Goal: Task Accomplishment & Management: Use online tool/utility

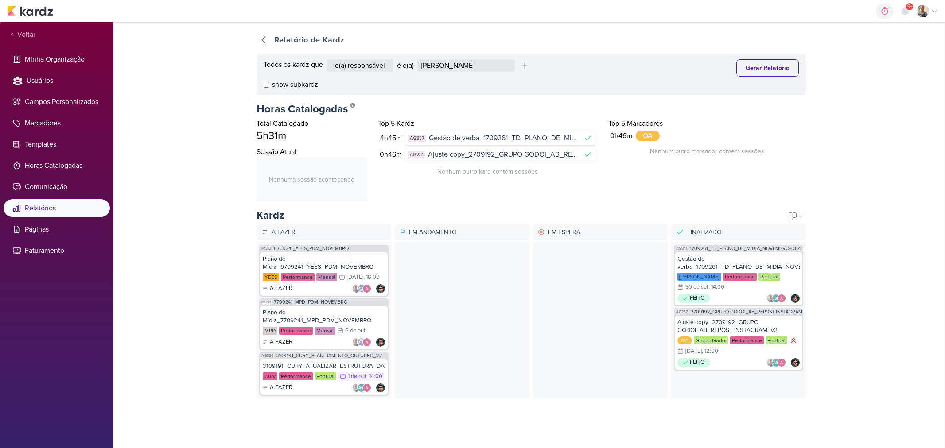
select select "1395"
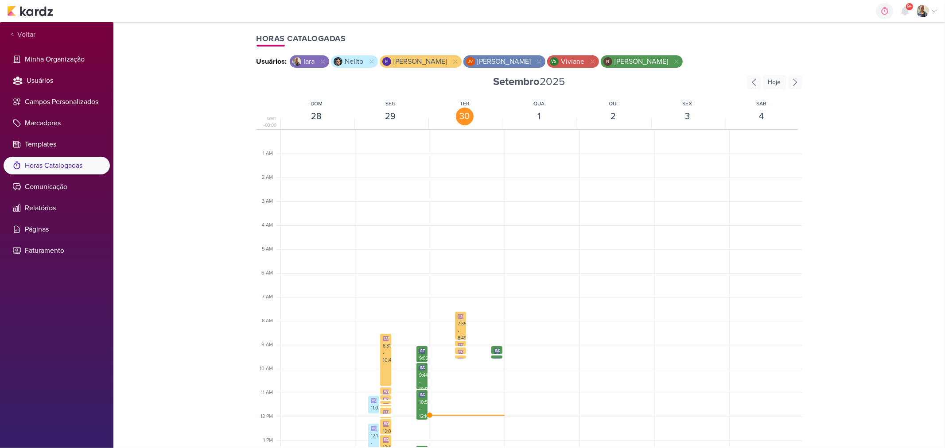
scroll to position [158, 0]
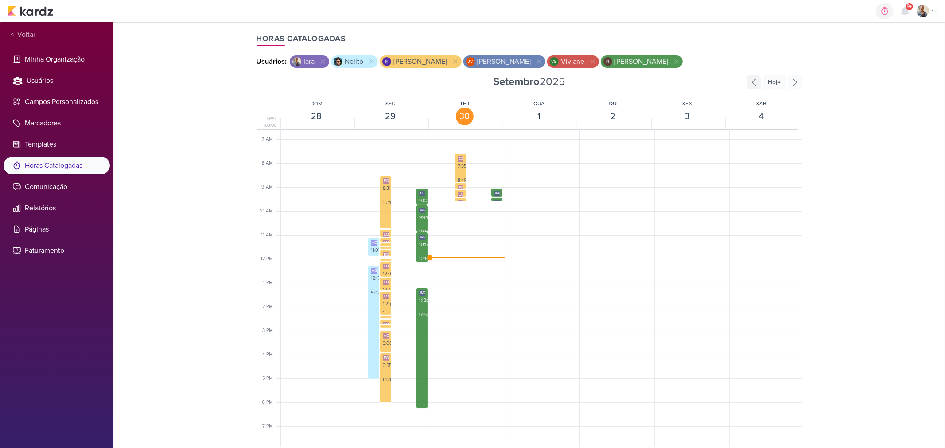
click at [752, 86] on icon at bounding box center [754, 82] width 14 height 14
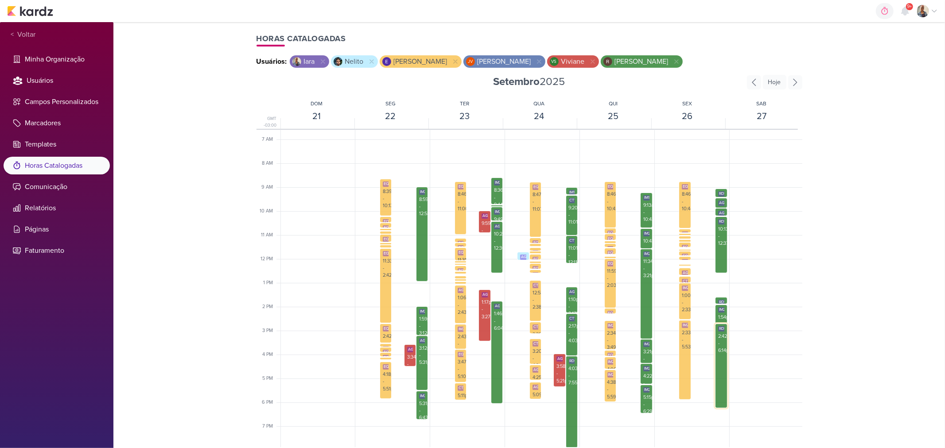
click at [719, 338] on div "2:42pm - 6:14pm" at bounding box center [721, 344] width 6 height 22
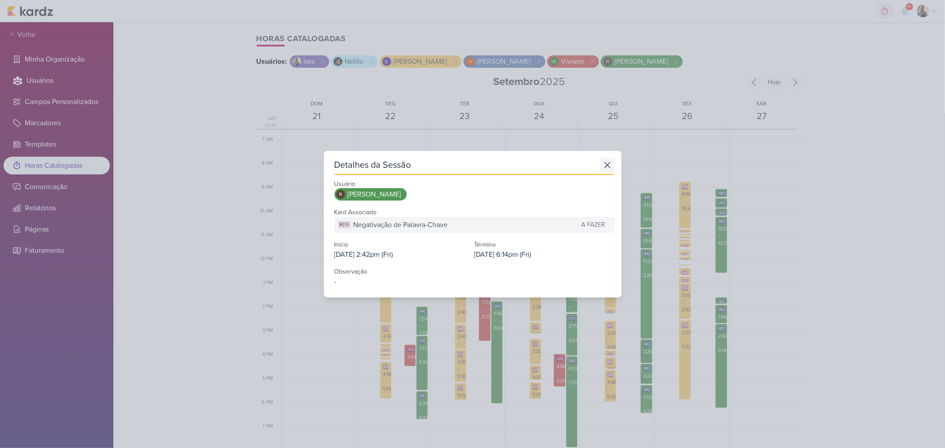
click at [602, 164] on icon at bounding box center [607, 165] width 14 height 14
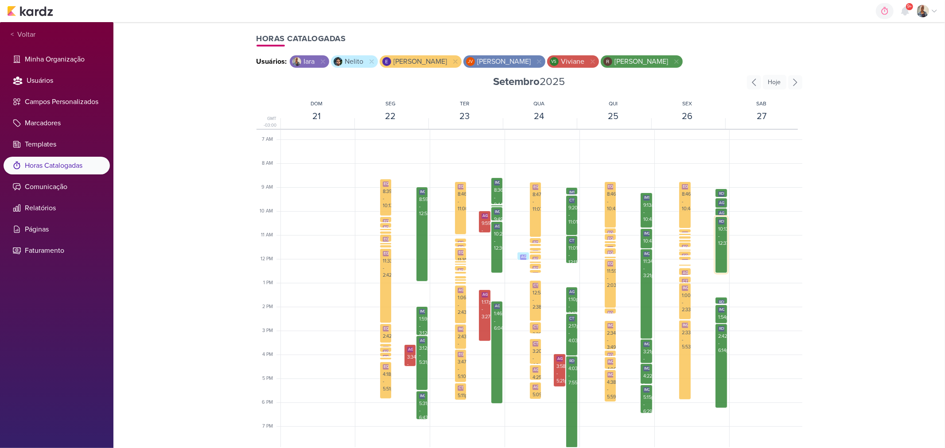
click at [717, 253] on div "RD5 Negativação de Palavra-Chave 10:13am - 12:37pm" at bounding box center [721, 245] width 12 height 57
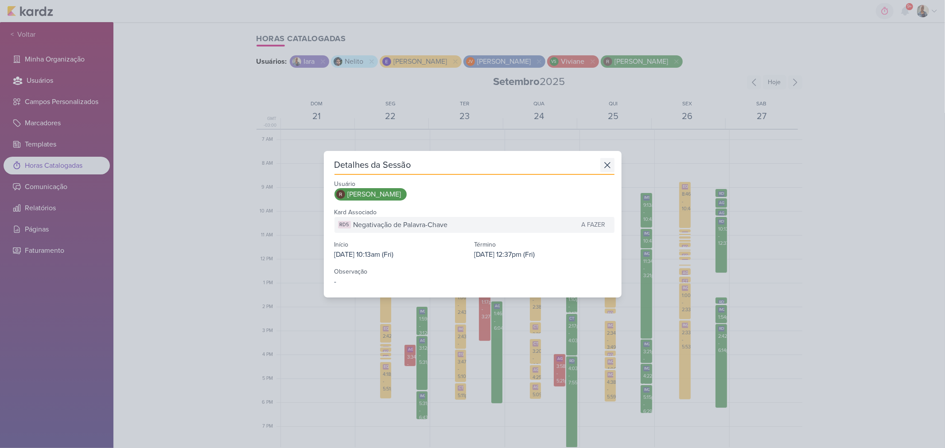
click at [601, 167] on icon at bounding box center [607, 165] width 14 height 14
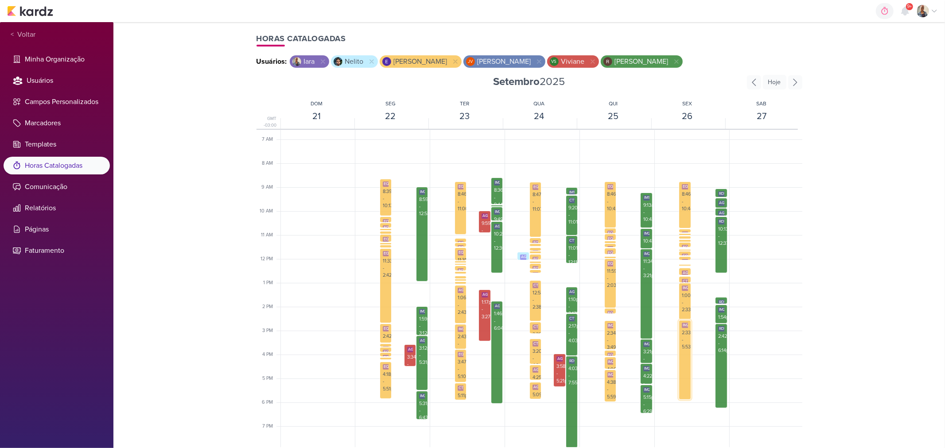
click at [682, 338] on div "2:33pm - 5:53pm" at bounding box center [685, 341] width 6 height 22
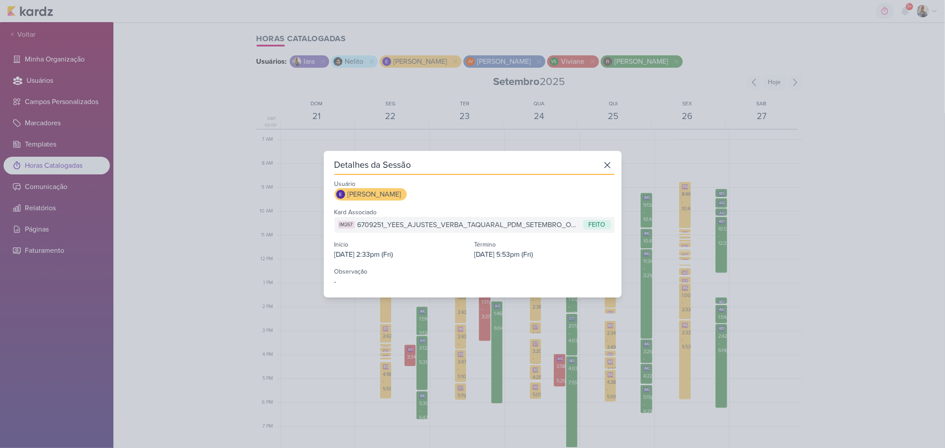
click at [683, 313] on div "Detalhes da Sessão Usuário Eduardo Quaresma Kard Associado IM267 6709251_YEES_A…" at bounding box center [472, 224] width 945 height 448
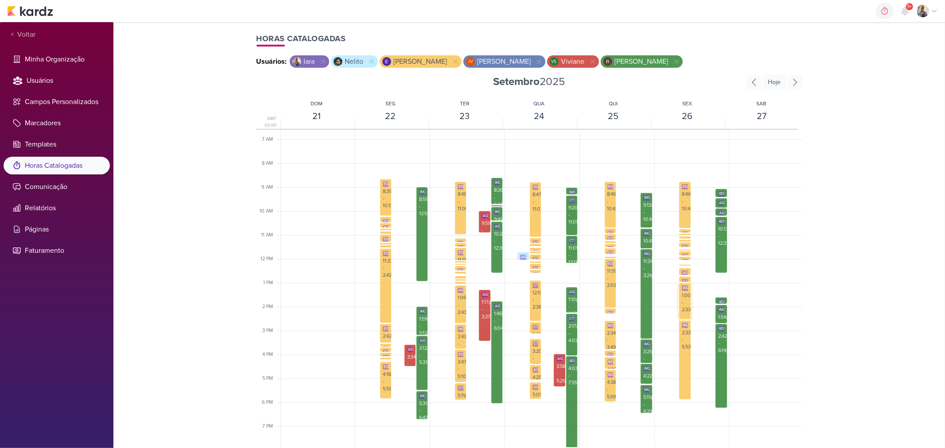
click at [683, 308] on div "1:00pm - 2:33pm" at bounding box center [685, 303] width 6 height 22
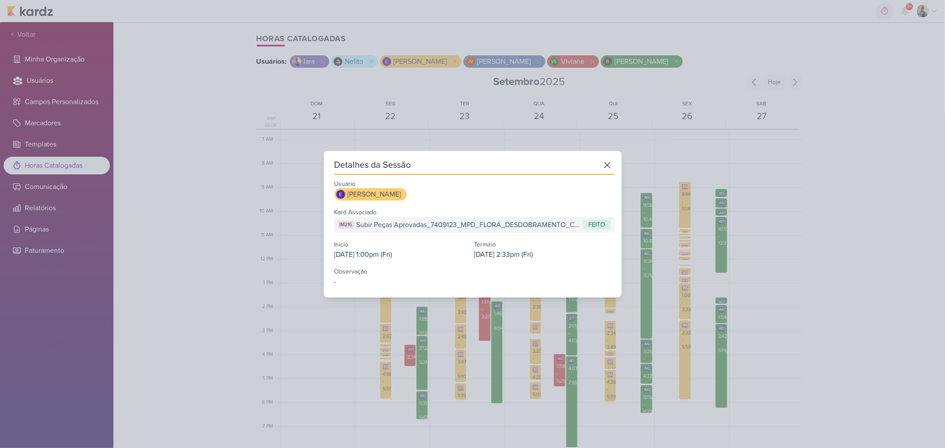
click at [692, 269] on div "Detalhes da Sessão Usuário Eduardo Quaresma Kard Associado IM216 Subir Peças Ap…" at bounding box center [472, 224] width 945 height 448
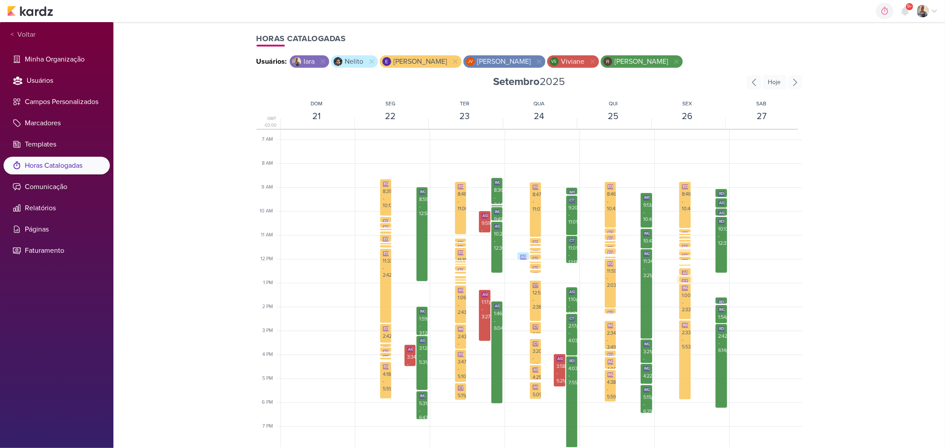
click at [685, 279] on div "CT1669" at bounding box center [689, 281] width 15 height 5
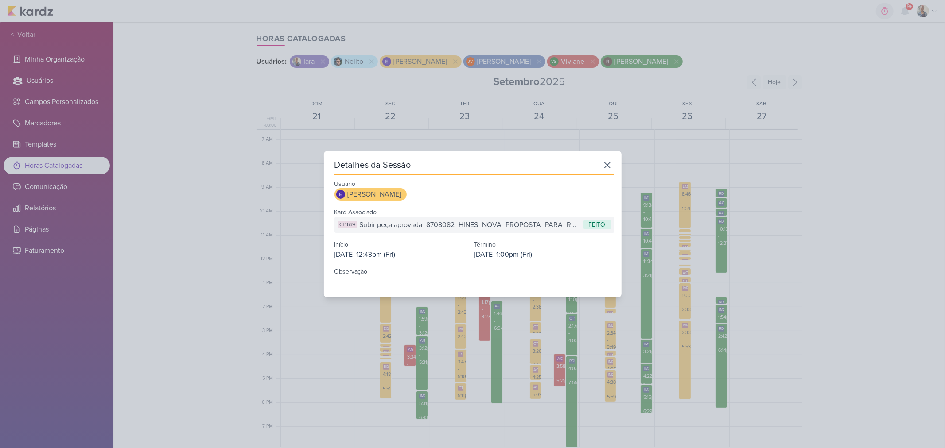
click at [683, 273] on div "Detalhes da Sessão Usuário Eduardo Quaresma Kard Associado CT1669 Subir peça ap…" at bounding box center [472, 224] width 945 height 448
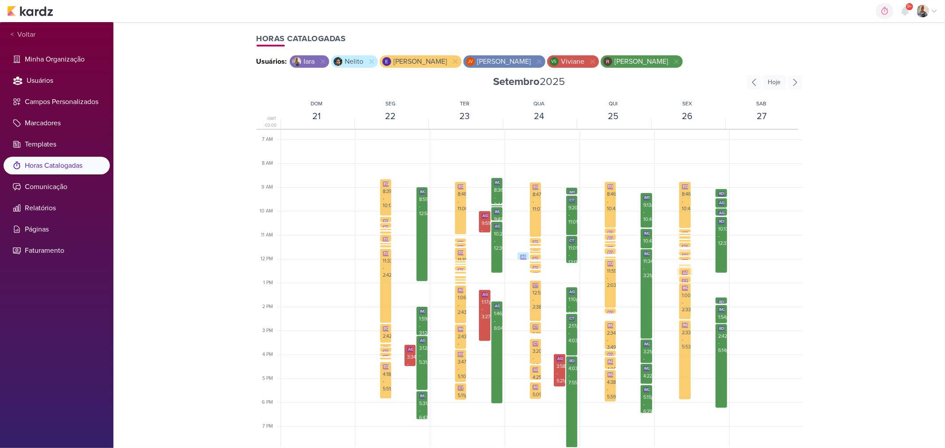
click at [682, 271] on div "AG230" at bounding box center [689, 273] width 14 height 5
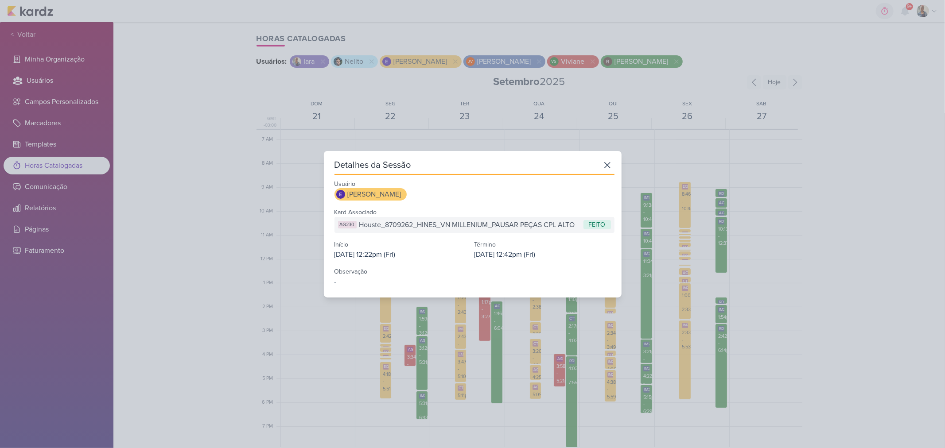
click at [686, 269] on div "Detalhes da Sessão Usuário Eduardo Quaresma Kard Associado AG230 Houste_8709262…" at bounding box center [472, 224] width 945 height 448
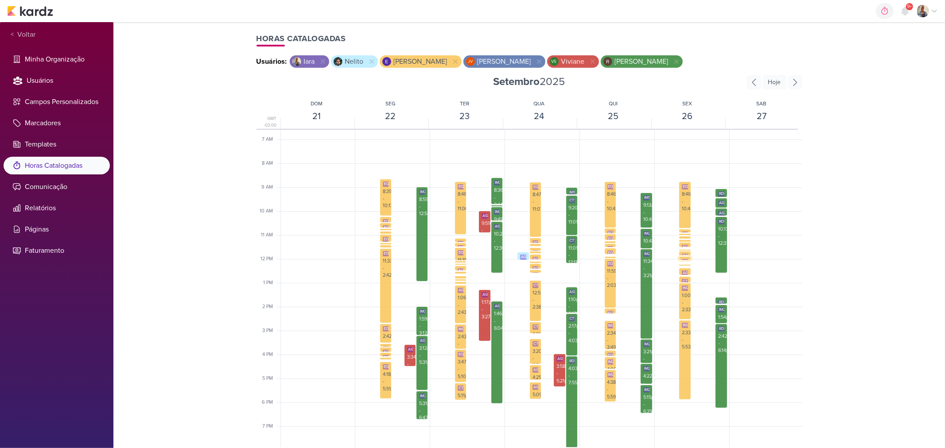
click at [684, 257] on div "EQ9 Comparativo KPIs 11:53am - 12:03pm" at bounding box center [684, 272] width 11 height 31
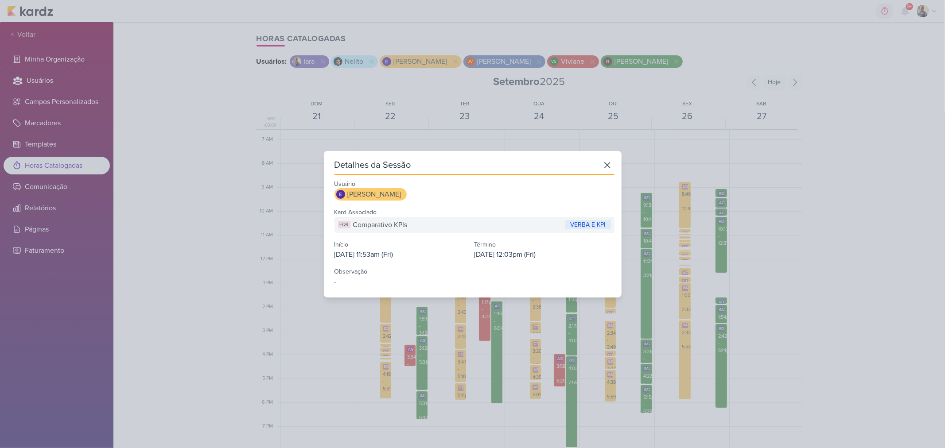
click at [690, 255] on div "Detalhes da Sessão Usuário Eduardo Quaresma Kard Associado EQ9 Comparativo KPIs…" at bounding box center [472, 224] width 945 height 448
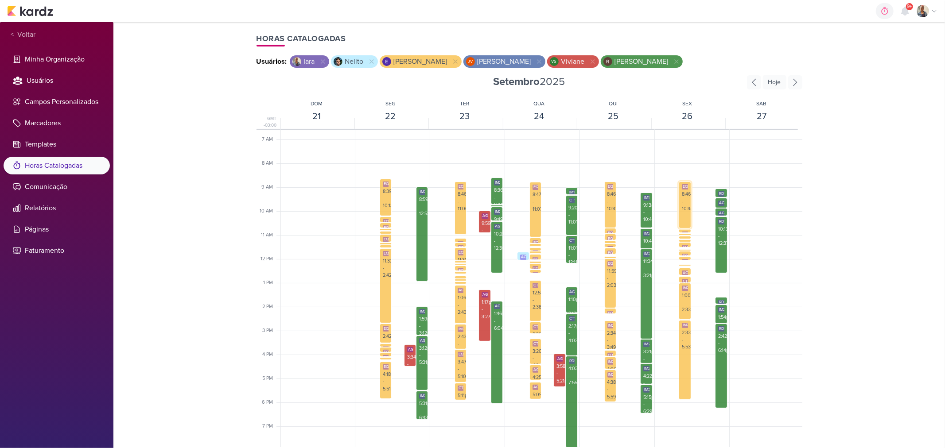
click at [683, 226] on div "EQ4 Bater Verba 8:46am - 10:44am" at bounding box center [685, 205] width 12 height 47
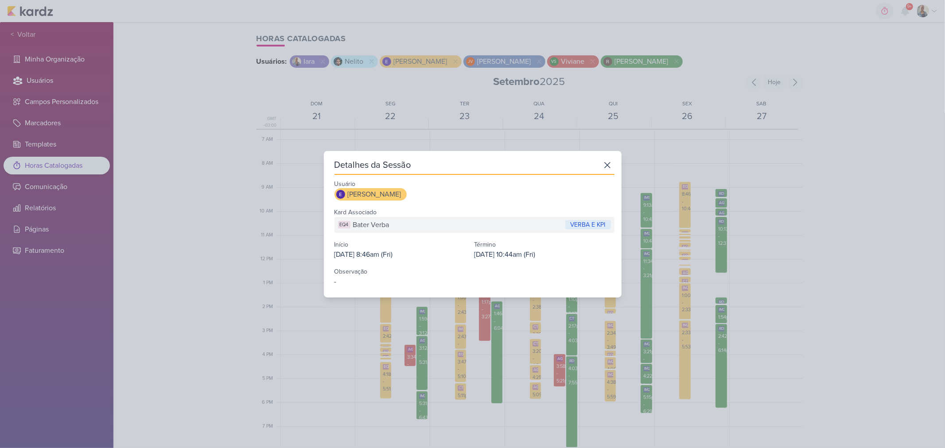
click at [693, 233] on div "Detalhes da Sessão Usuário Eduardo Quaresma Kard Associado EQ4 Bater Verba VERB…" at bounding box center [472, 224] width 945 height 448
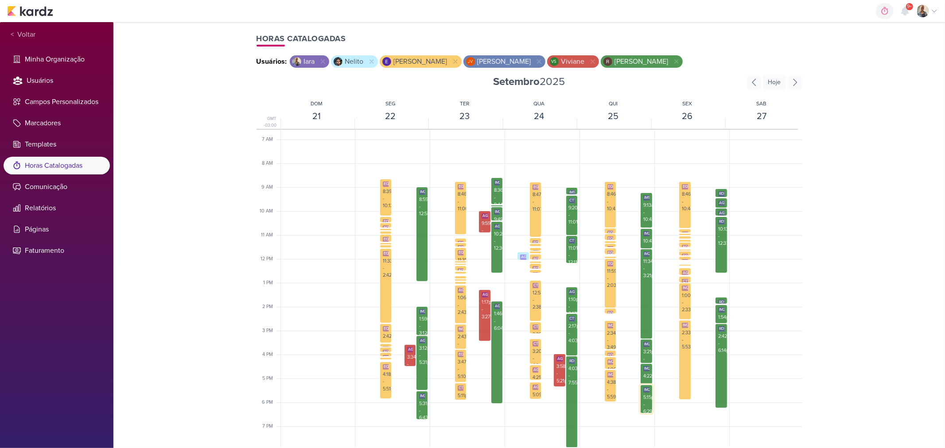
click at [646, 400] on div "5:15pm - 6:29pm" at bounding box center [646, 405] width 6 height 22
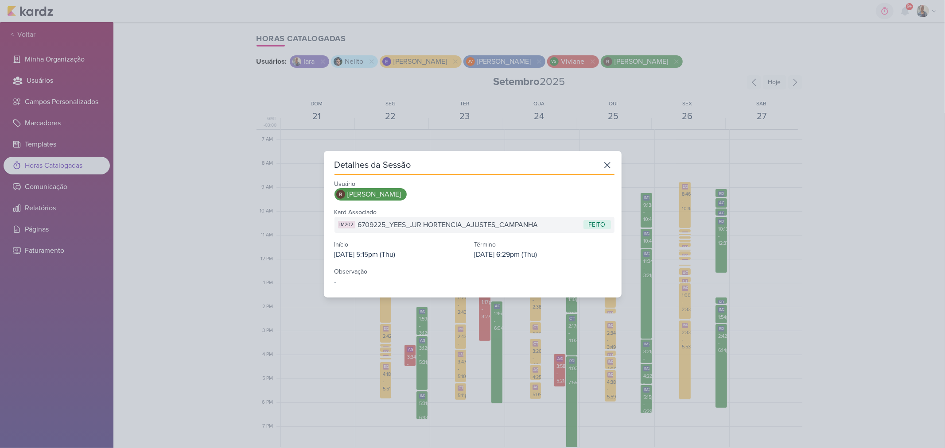
click at [657, 409] on div "Detalhes da Sessão Usuário Rafael Dornelles Kard Associado IM202 6709225_YEES_J…" at bounding box center [472, 224] width 945 height 448
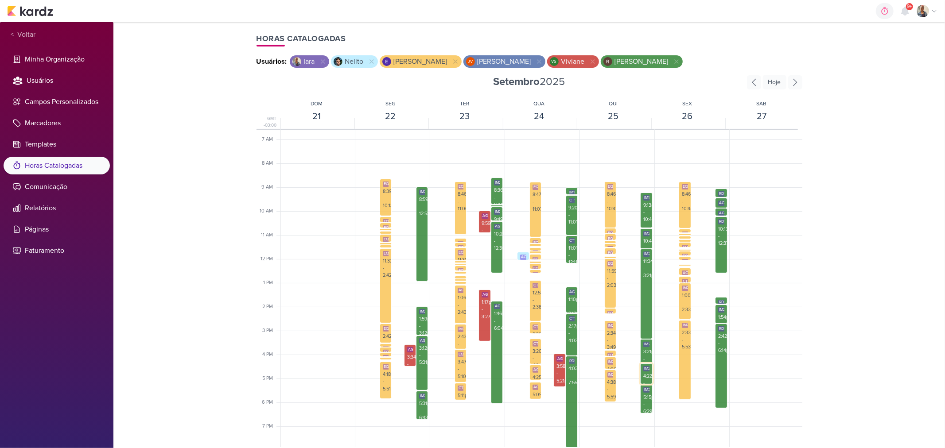
click at [644, 374] on div "4:22pm - 5:15pm" at bounding box center [646, 384] width 6 height 22
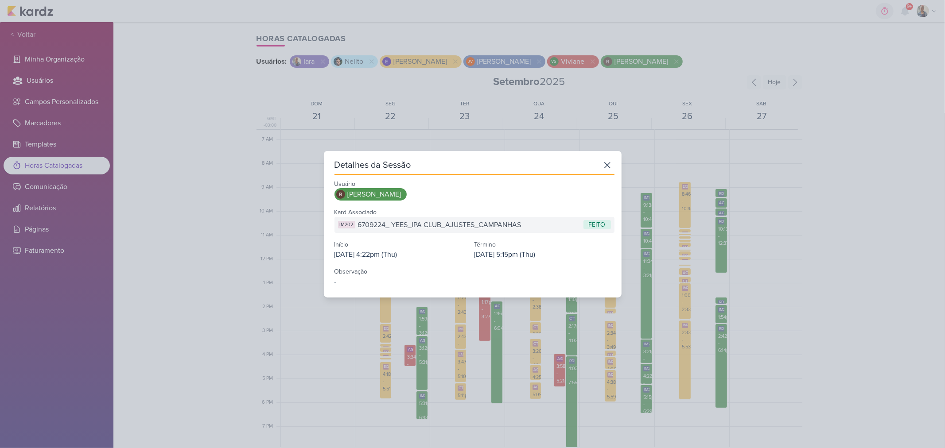
click at [666, 368] on div "Detalhes da Sessão Usuário Rafael Dornelles Kard Associado IM202 6709224_ YEES_…" at bounding box center [472, 224] width 945 height 448
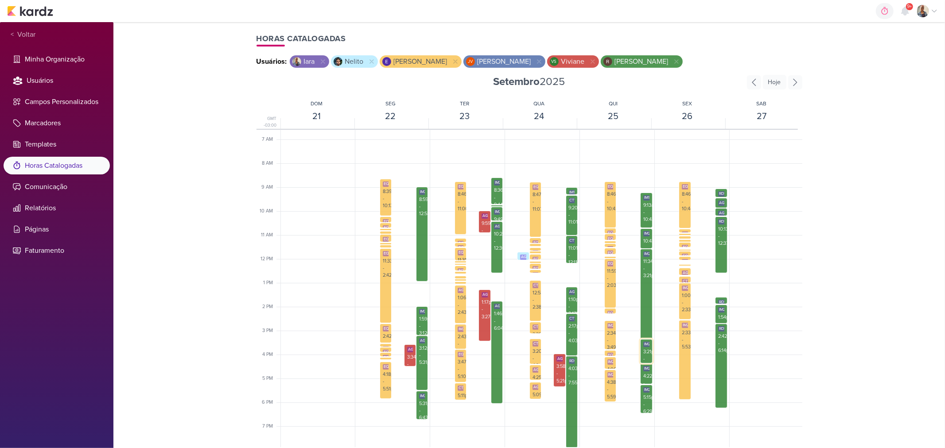
click at [644, 351] on div "3:21pm - 4:22pm" at bounding box center [646, 360] width 6 height 22
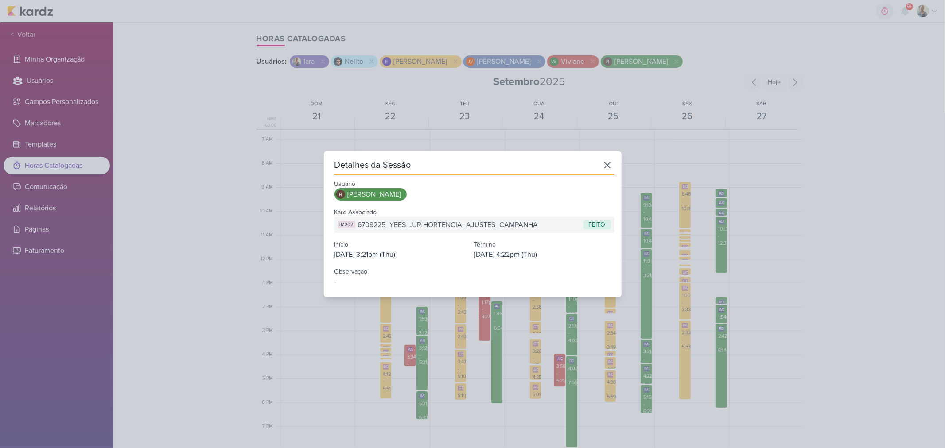
click at [666, 350] on div "Detalhes da Sessão Usuário Rafael Dornelles Kard Associado IM202 6709225_YEES_J…" at bounding box center [472, 224] width 945 height 448
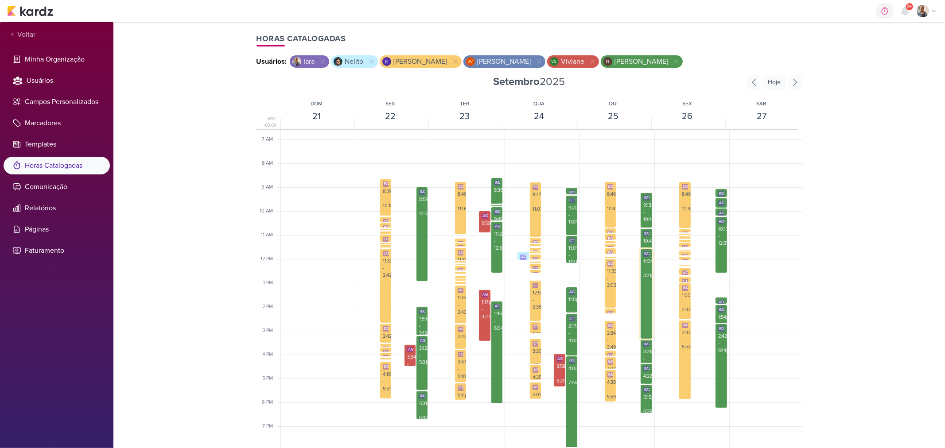
click at [650, 315] on div "IM202 6709226_YEES_JJR BUENA_AJUSTES_CAMPANHA 11:34am - 3:21pm" at bounding box center [646, 294] width 12 height 90
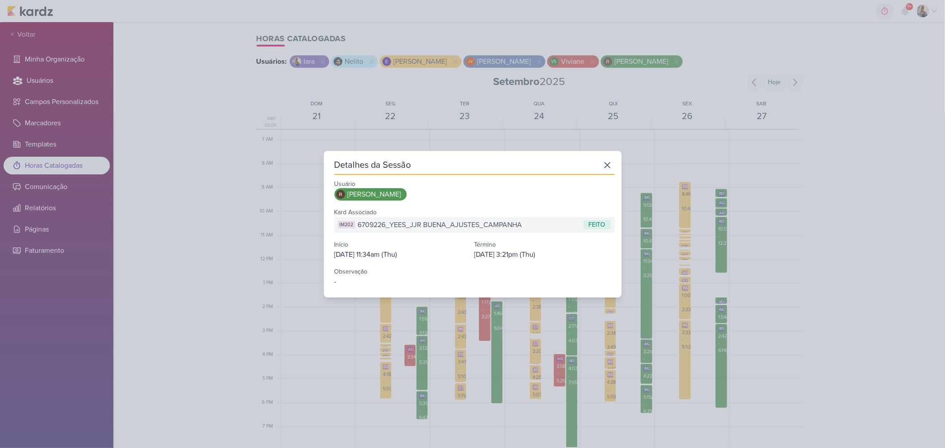
click at [659, 320] on div "Detalhes da Sessão Usuário Rafael Dornelles Kard Associado IM202 6709226_YEES_J…" at bounding box center [472, 224] width 945 height 448
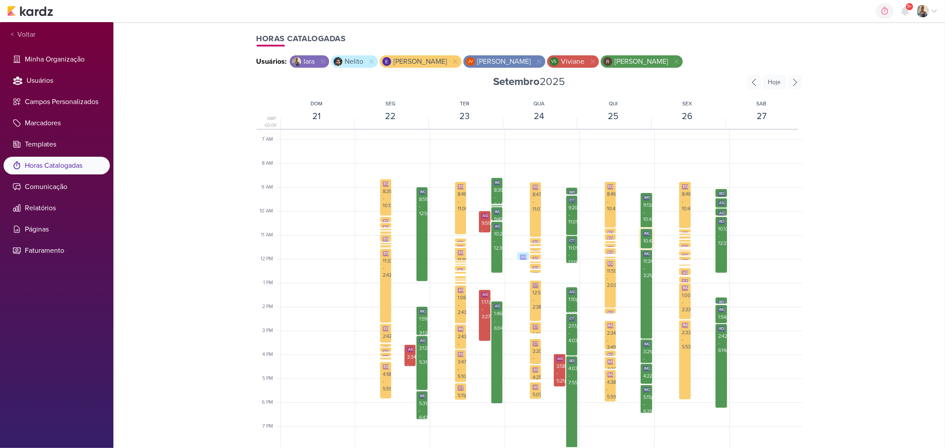
click at [646, 238] on div "10:43am - 11:34am" at bounding box center [646, 249] width 6 height 22
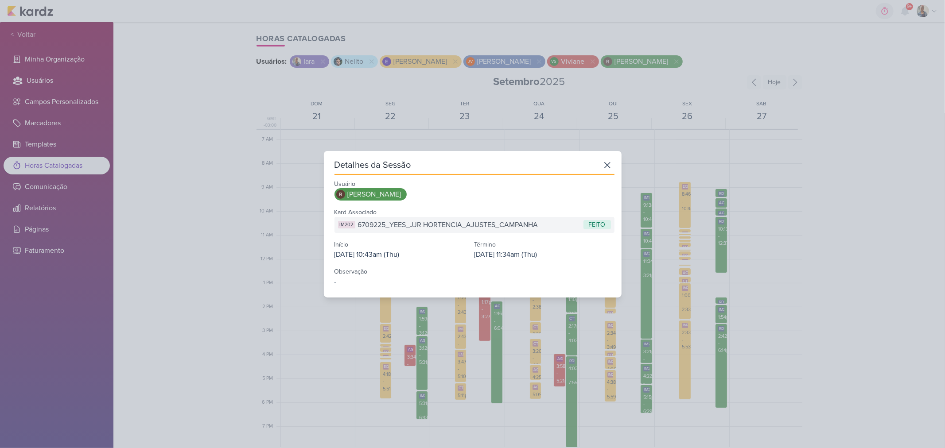
click at [655, 249] on div "Detalhes da Sessão Usuário Rafael Dornelles Kard Associado IM202 6709225_YEES_J…" at bounding box center [472, 224] width 945 height 448
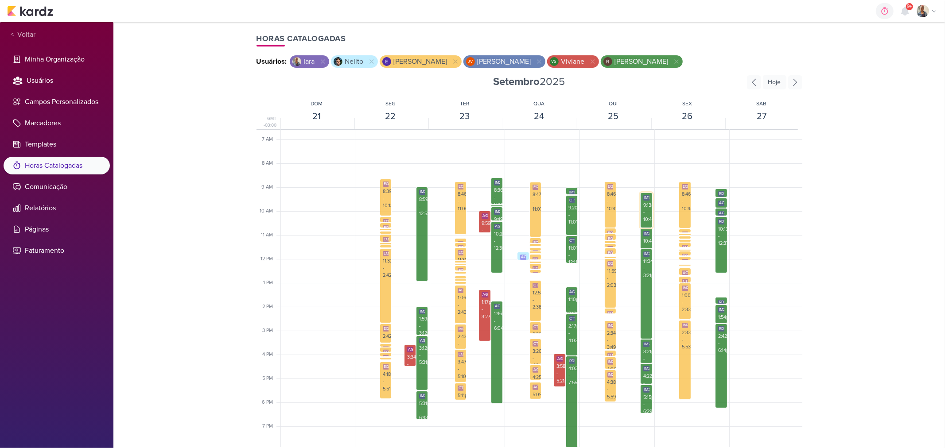
click at [643, 218] on div "9:13am - 10:43am" at bounding box center [646, 213] width 6 height 22
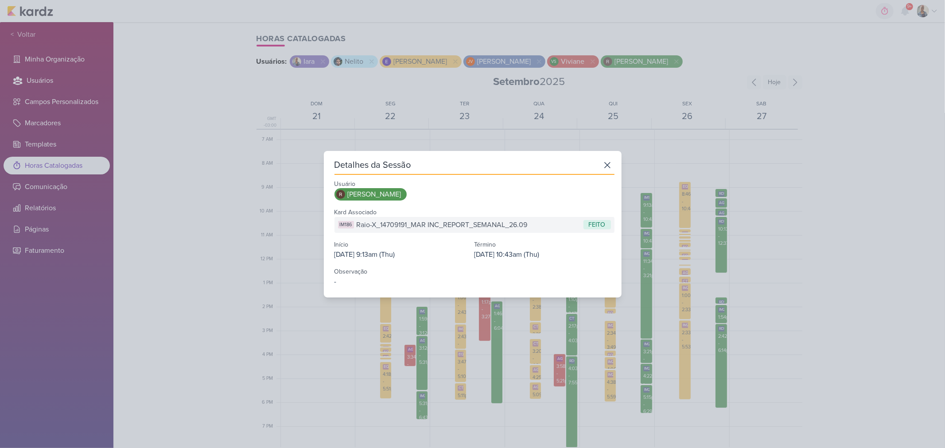
click at [662, 229] on div "Detalhes da Sessão Usuário Rafael Dornelles Kard Associado IM186 Raio-X_1470919…" at bounding box center [472, 224] width 945 height 448
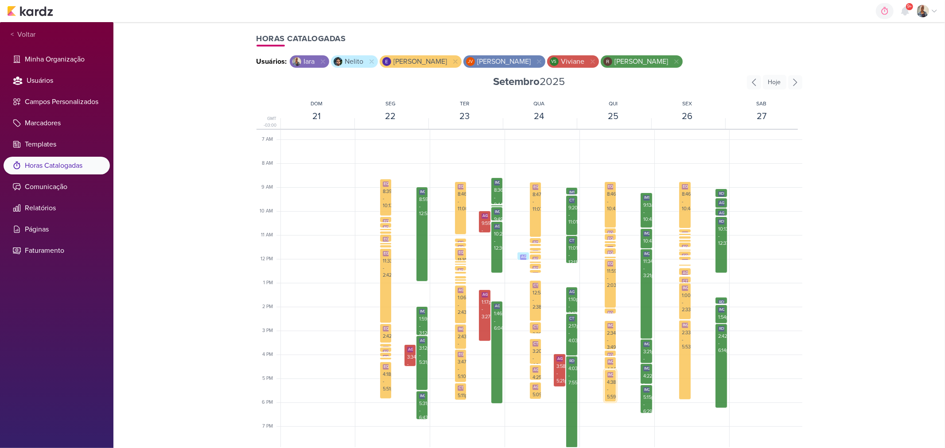
click at [612, 388] on div "IM216 Subir Peças Aprovadas_7409123_MPD_FLORÁ_DESDOBRAMENTO_CRIATIVOS 4:38pm - …" at bounding box center [610, 385] width 11 height 31
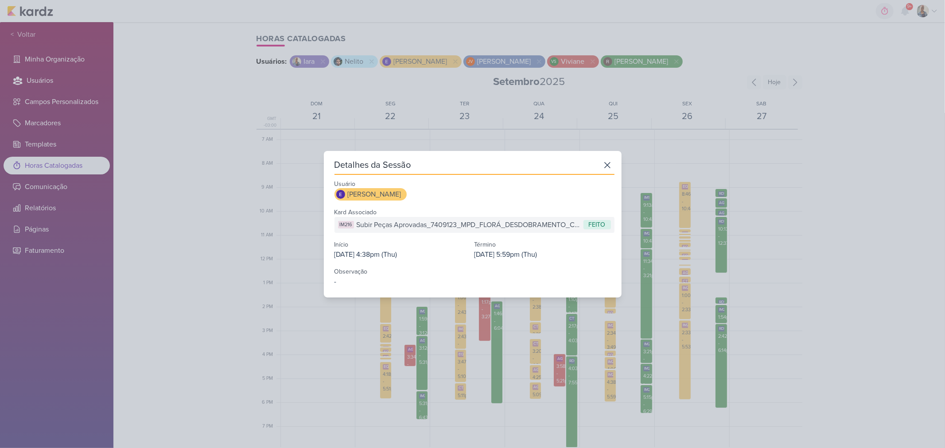
click at [613, 359] on div "Detalhes da Sessão Usuário Eduardo Quaresma Kard Associado IM216 Subir Peças Ap…" at bounding box center [472, 224] width 945 height 448
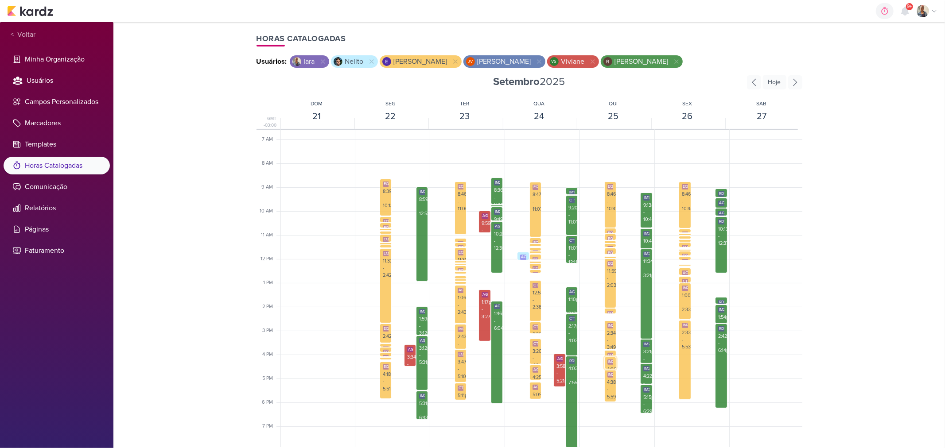
click at [609, 360] on div "IM271" at bounding box center [613, 362] width 12 height 5
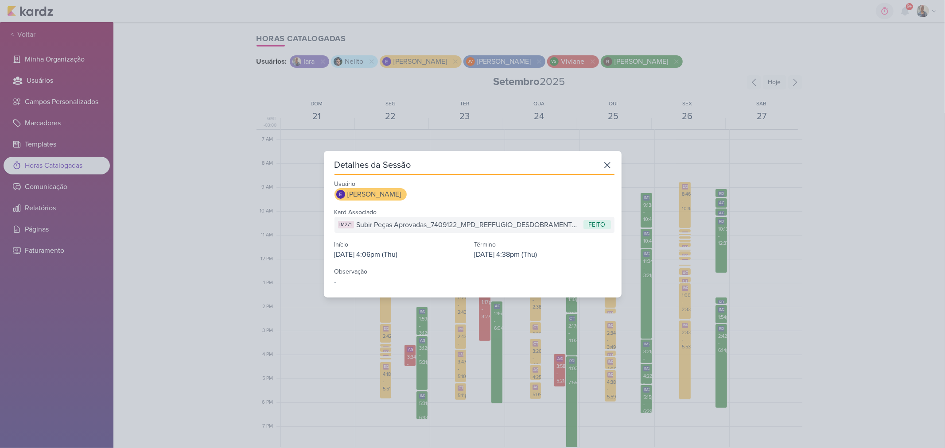
click at [630, 364] on div "Detalhes da Sessão Usuário Eduardo Quaresma Kard Associado IM271 Subir Peças Ap…" at bounding box center [472, 224] width 945 height 448
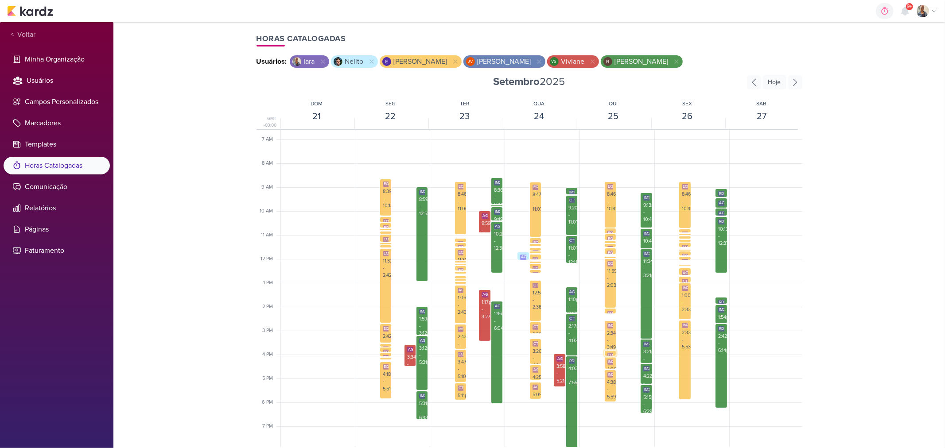
click at [608, 352] on div "EQ66 NEGATIVAR PALAVRAS-CHAVE DE YEES!" at bounding box center [610, 356] width 6 height 8
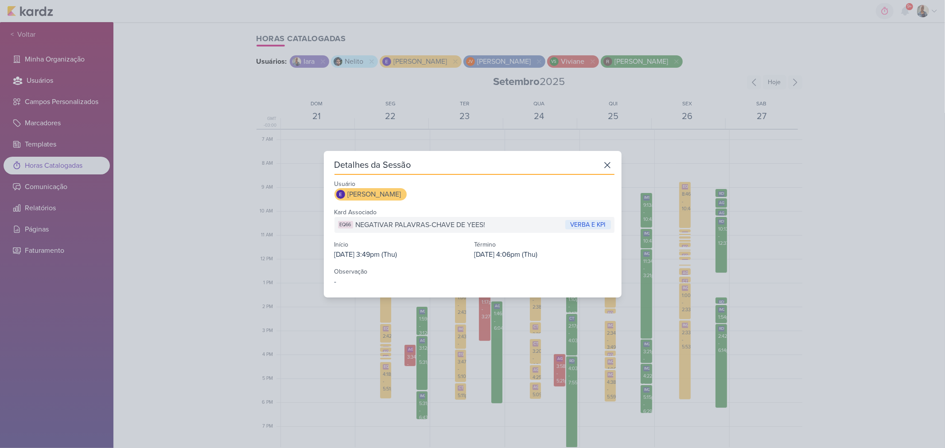
click at [625, 354] on div "Detalhes da Sessão Usuário Eduardo Quaresma Kard Associado EQ66 NEGATIVAR PALAV…" at bounding box center [472, 224] width 945 height 448
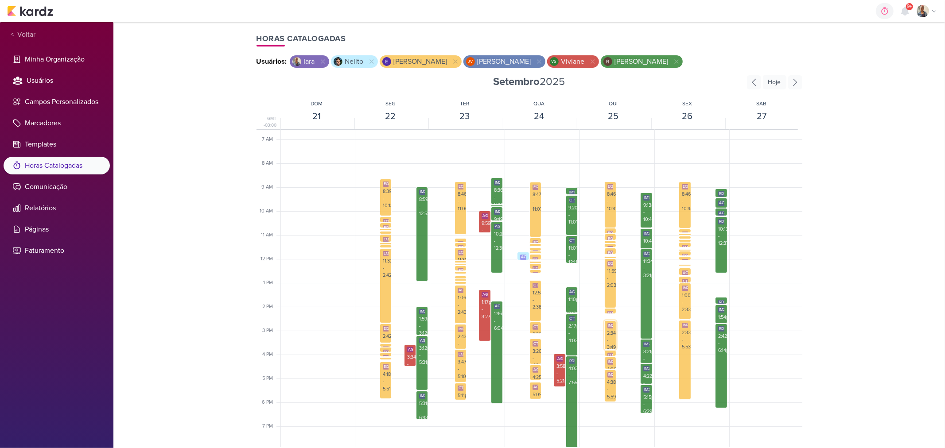
click at [609, 337] on div "2:34pm - 3:49pm" at bounding box center [610, 341] width 6 height 22
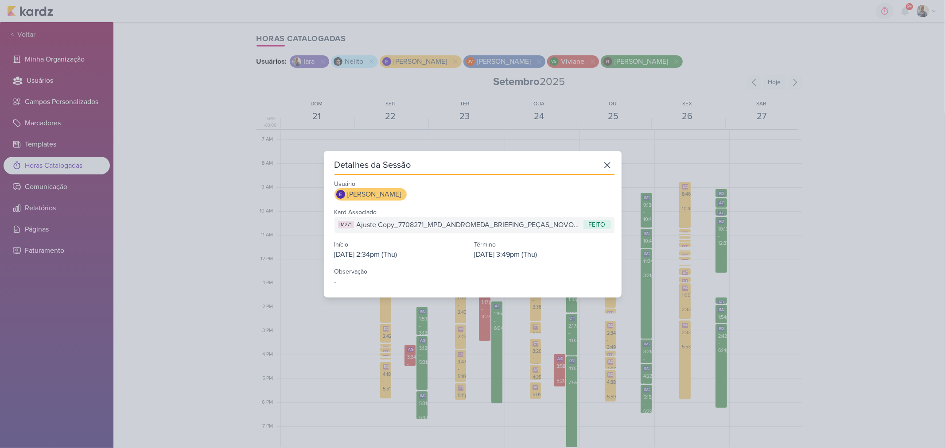
click at [622, 333] on div "Detalhes da Sessão Usuário Eduardo Quaresma Kard Associado IM271 Ajuste Copy_77…" at bounding box center [472, 224] width 945 height 448
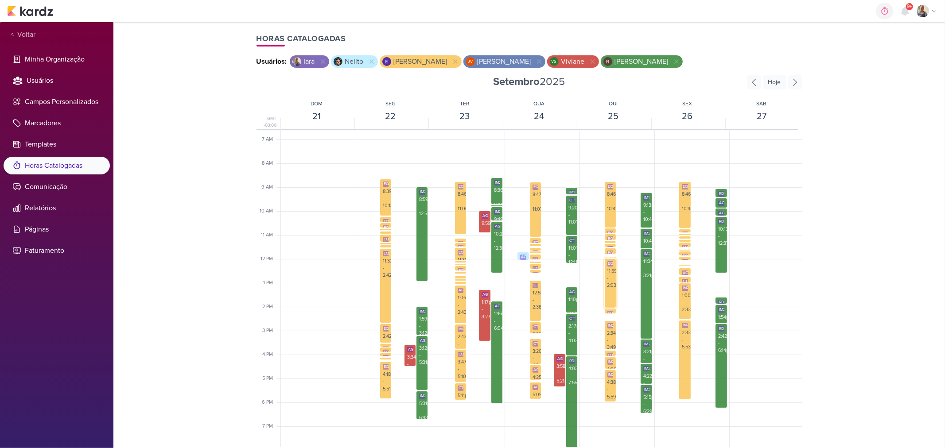
click at [610, 294] on div "EQ5 Comparativo KPIs 11:59am - 2:03pm" at bounding box center [610, 284] width 12 height 50
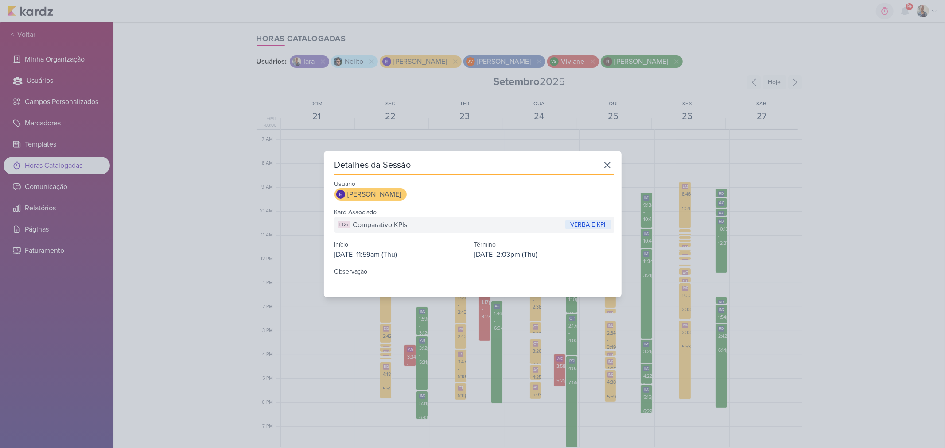
click at [616, 300] on div "Detalhes da Sessão Usuário Eduardo Quaresma Kard Associado EQ5 Comparativo KPIs…" at bounding box center [472, 224] width 945 height 448
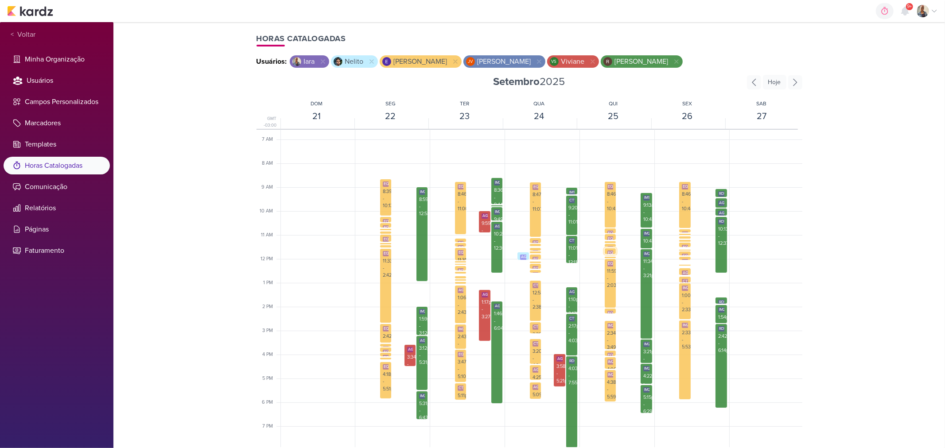
click at [609, 251] on div "EQ7" at bounding box center [611, 253] width 9 height 5
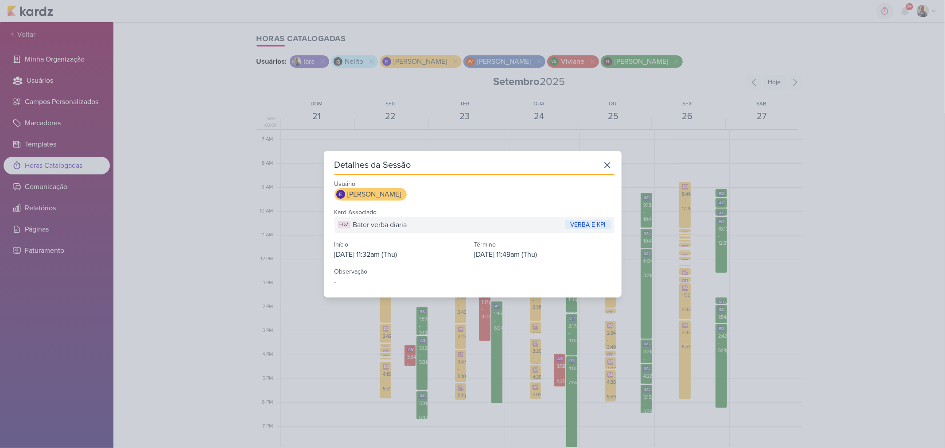
click at [628, 269] on div "Detalhes da Sessão Usuário Eduardo Quaresma Kard Associado EQ7 Bater verba diar…" at bounding box center [472, 224] width 945 height 448
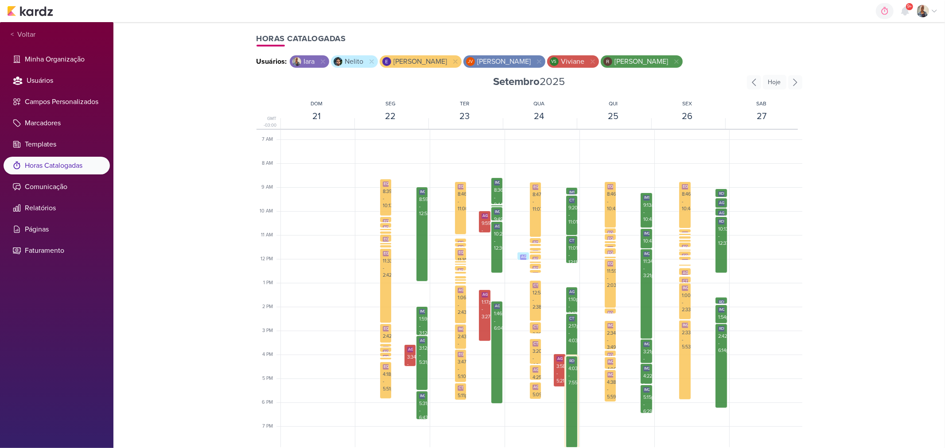
click at [572, 391] on div "RD5 Negativação de Palavra-Chave 4:03pm - 7:55pm" at bounding box center [572, 402] width 12 height 92
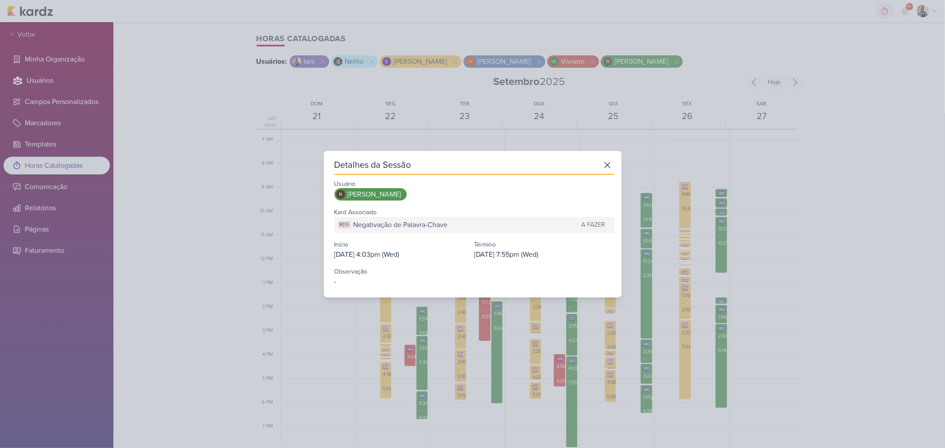
click at [609, 405] on div "Detalhes da Sessão Usuário Rafael Dornelles Kard Associado RD5 Negativação de P…" at bounding box center [472, 224] width 945 height 448
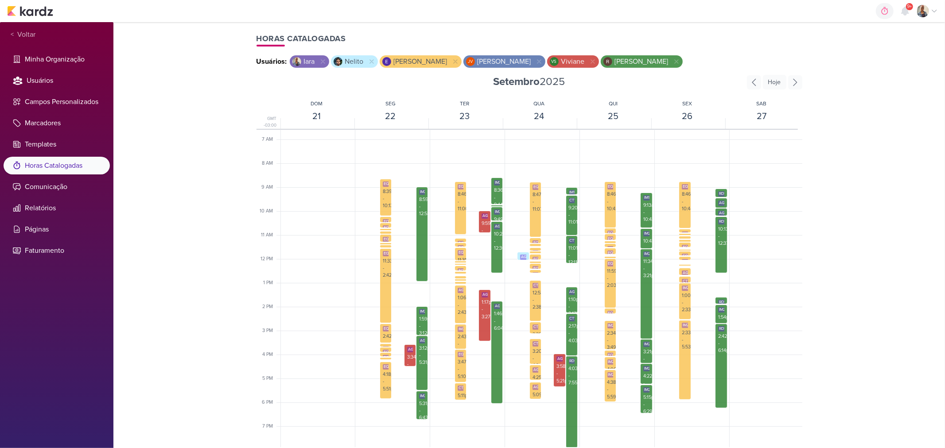
click at [576, 368] on div "1 AM 2 AM 3 AM 4 AM 5 AM 6 AM 7 AM 8 AM 9 AM 10 AM 11 AM 12 PM 1 PM 2 PM 3 PM 4…" at bounding box center [530, 259] width 546 height 574
click at [566, 375] on div "RD5 Negativação de Palavra-Chave 4:03pm - 7:55pm" at bounding box center [571, 372] width 11 height 31
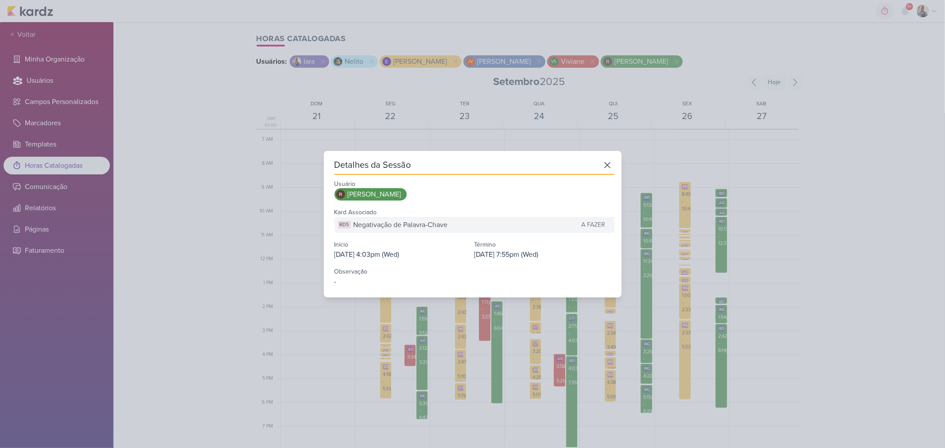
click at [587, 387] on div "Detalhes da Sessão Usuário Rafael Dornelles Kard Associado RD5 Negativação de P…" at bounding box center [472, 224] width 945 height 448
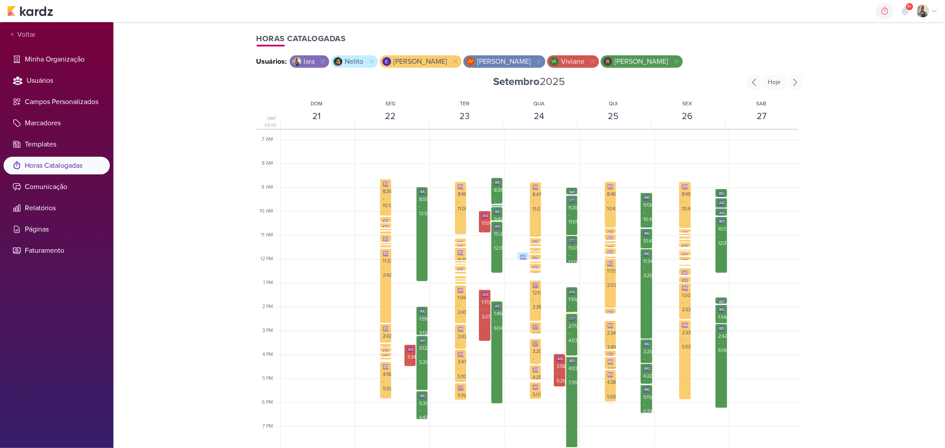
click at [574, 347] on div "CT1652 Florá_7709226_MPD_LEVANTAMENTO_DE_CRIATIVOS_ATIVOS 2:17pm - 4:03pm" at bounding box center [572, 335] width 12 height 42
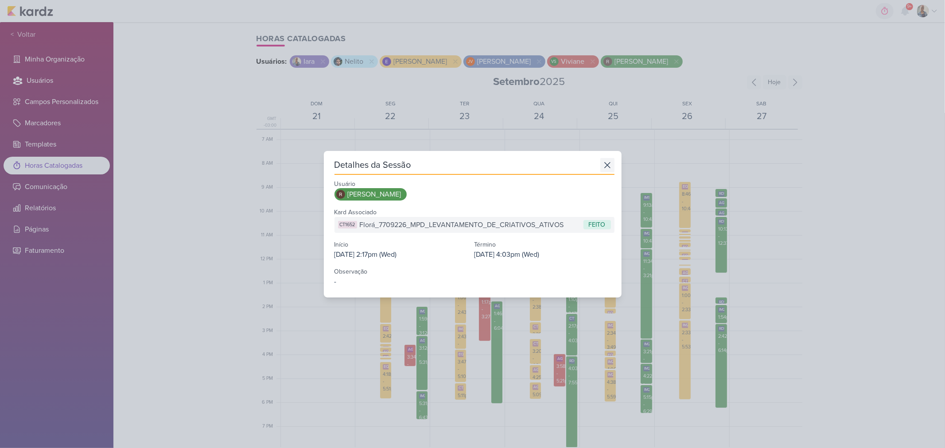
click at [605, 166] on icon at bounding box center [607, 165] width 5 height 5
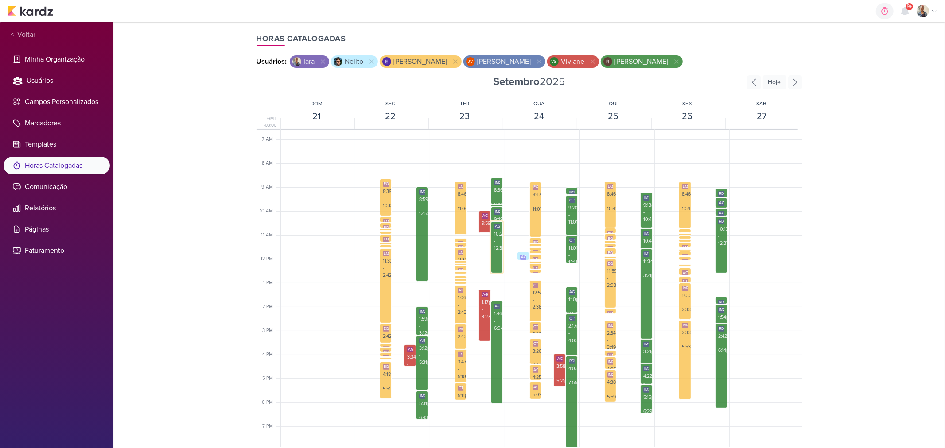
click at [495, 266] on div "AG769 RELATÓRIO_GODOI_REPORT_QUINZENAL_25.09 10:25am - 12:36pm" at bounding box center [497, 248] width 12 height 52
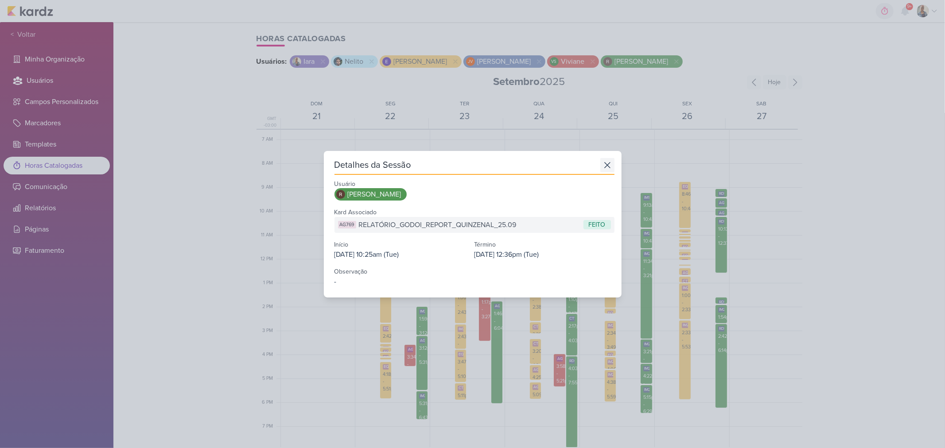
click at [608, 166] on icon at bounding box center [607, 165] width 14 height 14
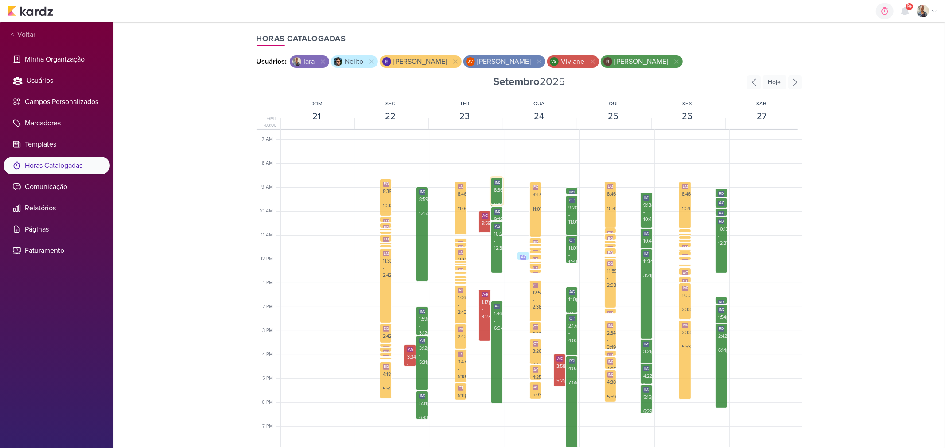
click at [491, 191] on div "IM267 Geração de Boleto_6708284_YEES_PDM_OUTUBRO 8:36am - 9:44am" at bounding box center [496, 193] width 11 height 31
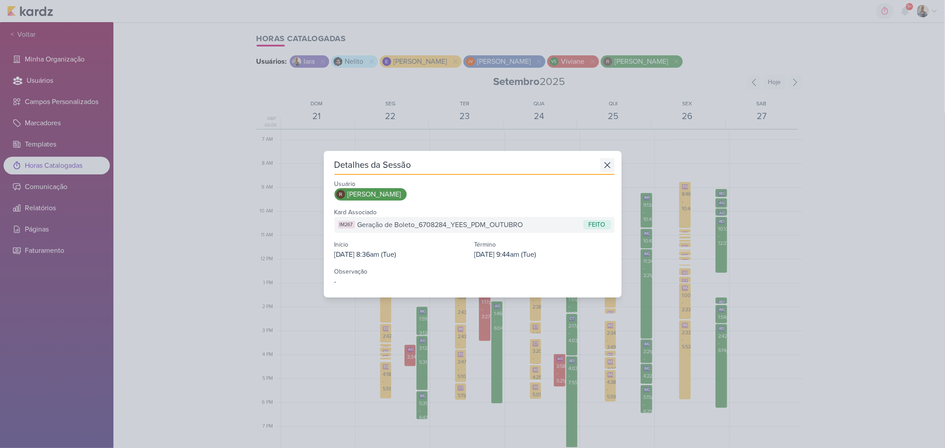
click at [601, 164] on icon at bounding box center [607, 165] width 14 height 14
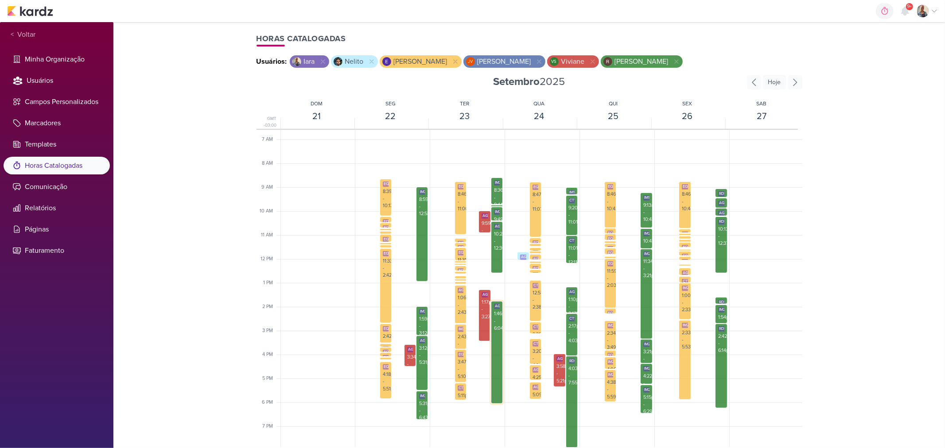
click at [499, 328] on div "1:46pm - 6:04pm" at bounding box center [497, 322] width 6 height 22
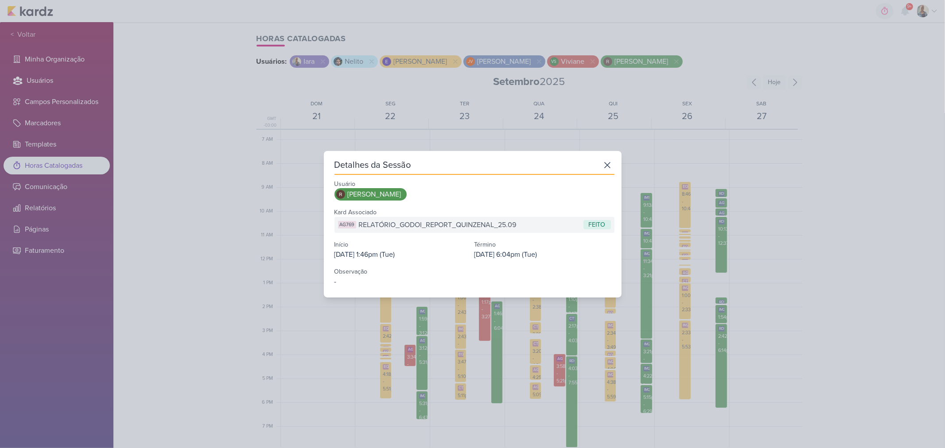
click at [503, 311] on div "Detalhes da Sessão Usuário Rafael Dornelles Kard Associado AG769 RELATÓRIO_GODO…" at bounding box center [472, 224] width 945 height 448
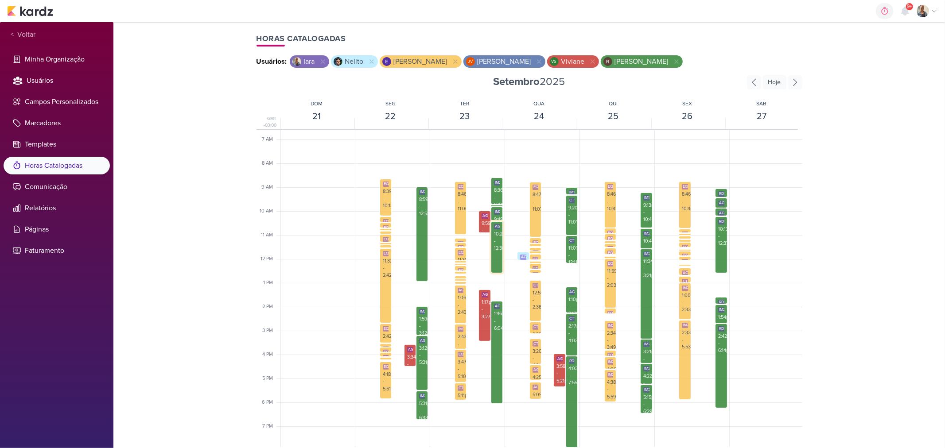
click at [499, 267] on div "AG769 RELATÓRIO_GODOI_REPORT_QUINZENAL_25.09 10:25am - 12:36pm" at bounding box center [497, 248] width 12 height 52
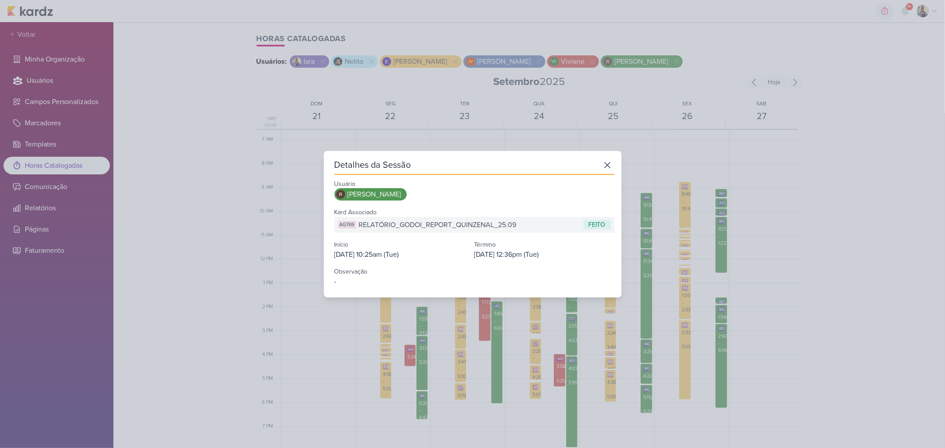
click at [513, 291] on div "Detalhes da Sessão Usuário Rafael Dornelles Kard Associado AG769 RELATÓRIO_GODO…" at bounding box center [473, 224] width 298 height 147
click at [612, 162] on div "Detalhes da Sessão Usuário Rafael Dornelles Kard Associado AG769 RELATÓRIO_GODO…" at bounding box center [473, 224] width 298 height 147
click at [607, 166] on icon at bounding box center [607, 165] width 14 height 14
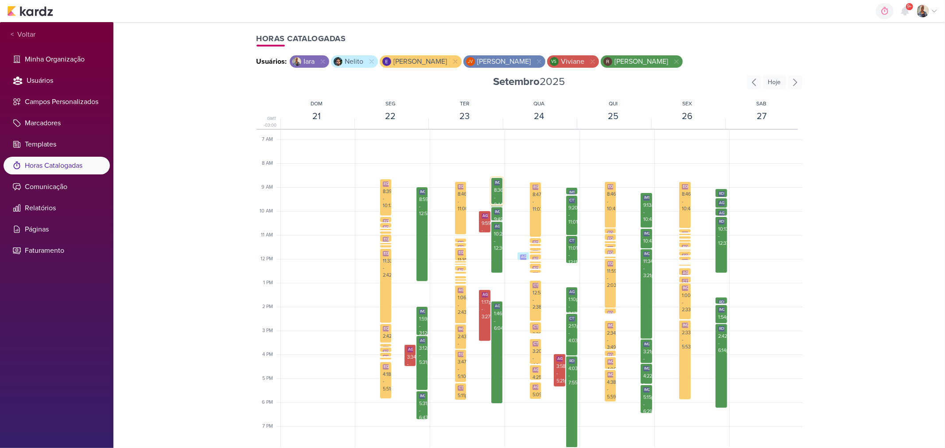
click at [498, 188] on div "8:36am - 9:44am" at bounding box center [497, 198] width 6 height 22
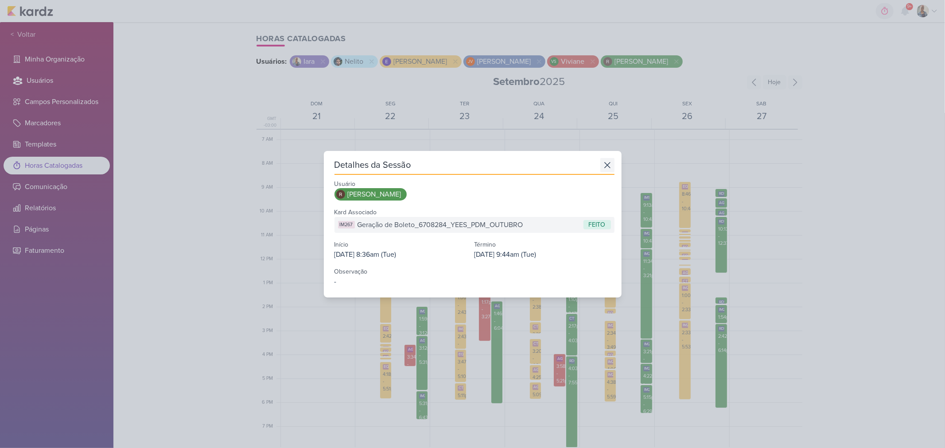
click at [605, 167] on icon at bounding box center [607, 165] width 14 height 14
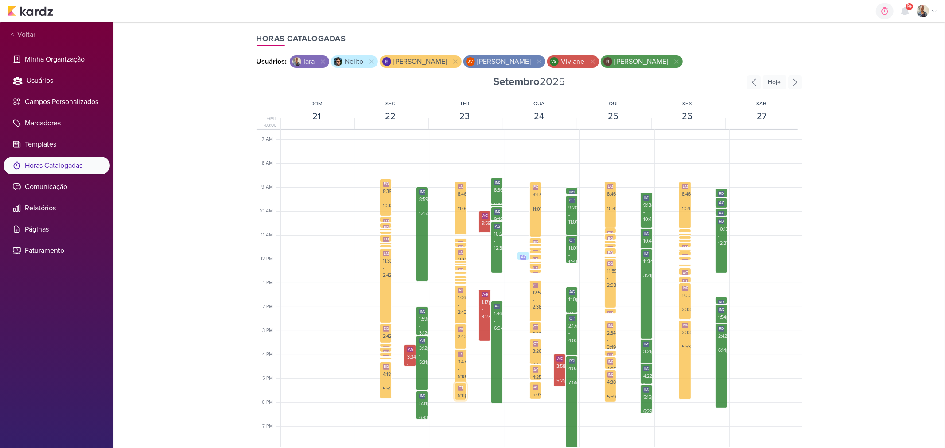
click at [462, 387] on div "CT1670" at bounding box center [465, 388] width 15 height 5
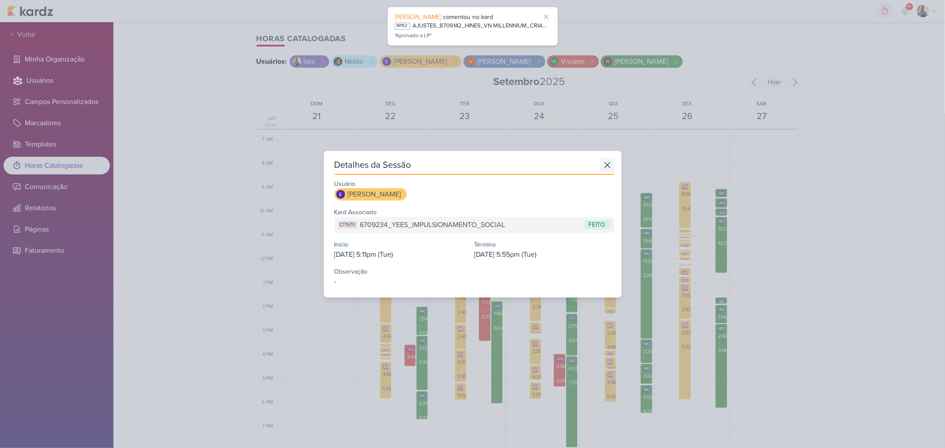
click at [605, 167] on icon at bounding box center [607, 165] width 5 height 5
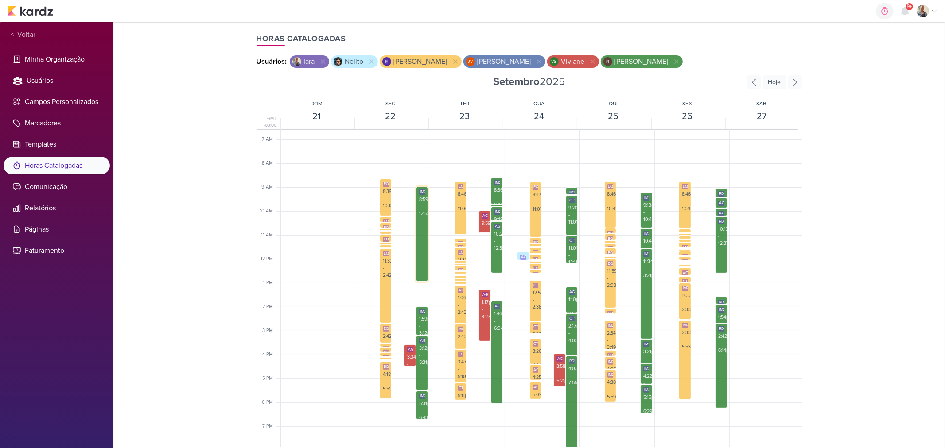
click at [419, 210] on div "8:59am - 12:58pm" at bounding box center [422, 207] width 6 height 22
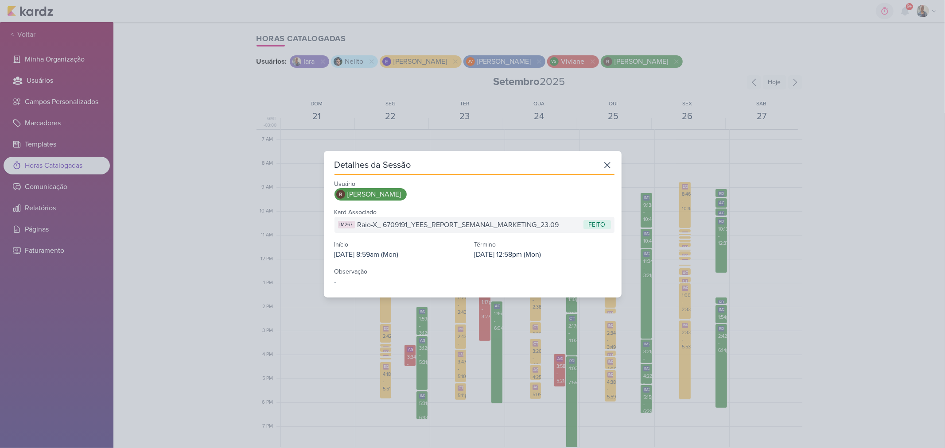
click at [340, 352] on div "Detalhes da Sessão Usuário Rafael Dornelles Kard Associado IM267 Raio-X_ 670919…" at bounding box center [472, 224] width 945 height 448
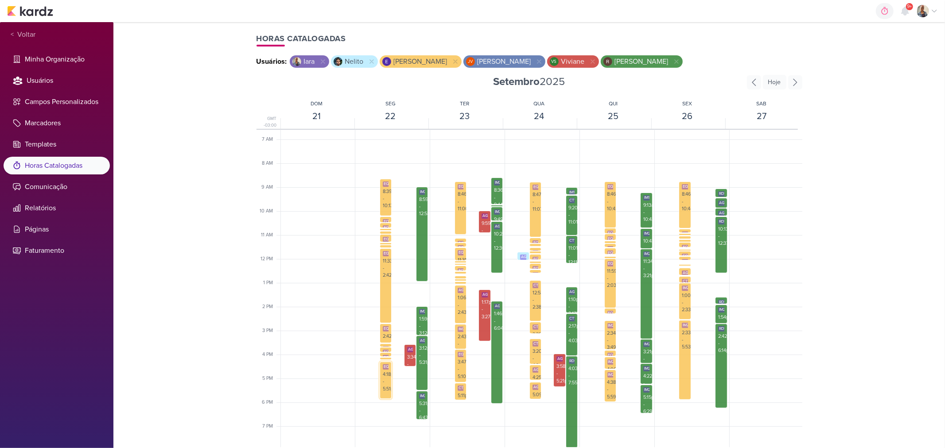
click at [388, 387] on div "4:18pm - 5:51pm" at bounding box center [386, 382] width 6 height 22
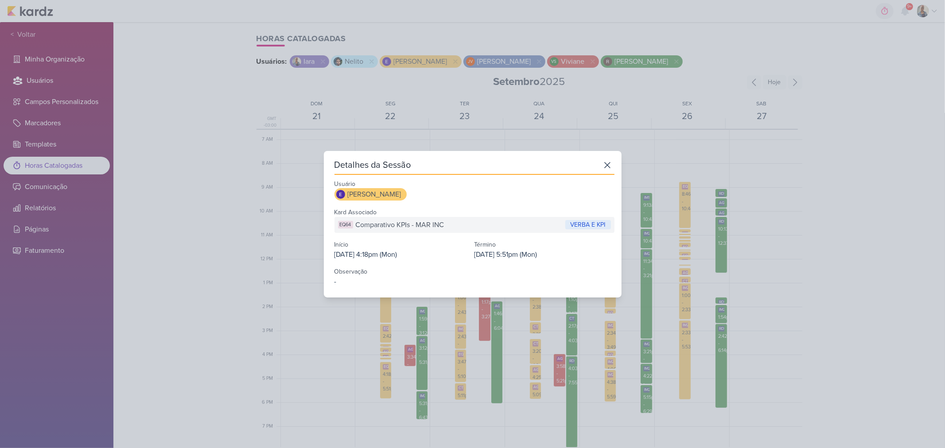
click at [389, 400] on div "Detalhes da Sessão Usuário Eduardo Quaresma Kard Associado EQ64 Comparativo KPI…" at bounding box center [472, 224] width 945 height 448
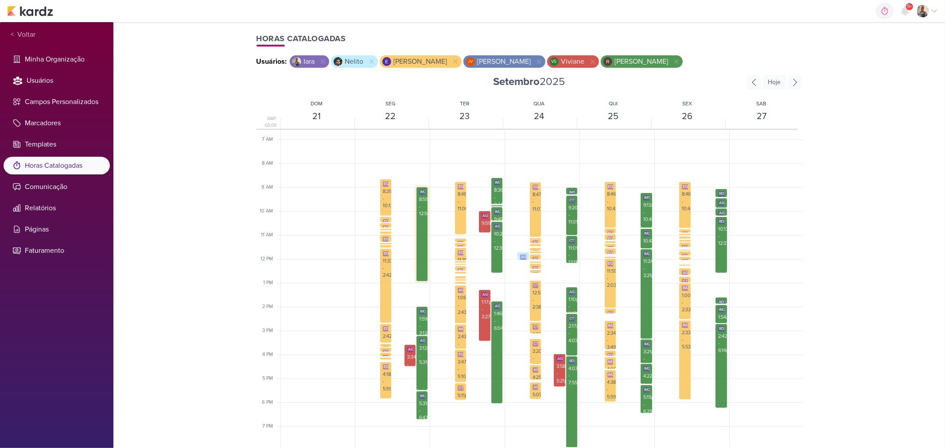
click at [424, 206] on div "IM267 Raio-X_ 6709191_YEES_REPORT_SEMANAL_MARKETING_23.09 8:59am - 12:58pm" at bounding box center [422, 202] width 11 height 31
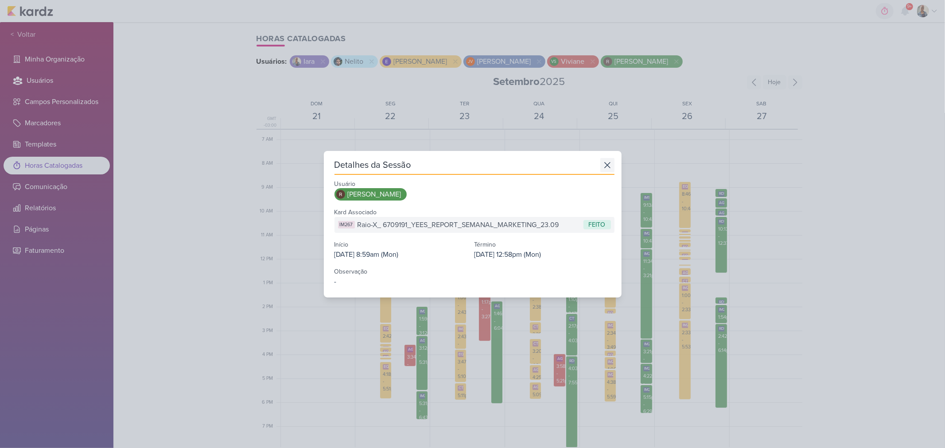
click at [610, 164] on icon at bounding box center [607, 165] width 14 height 14
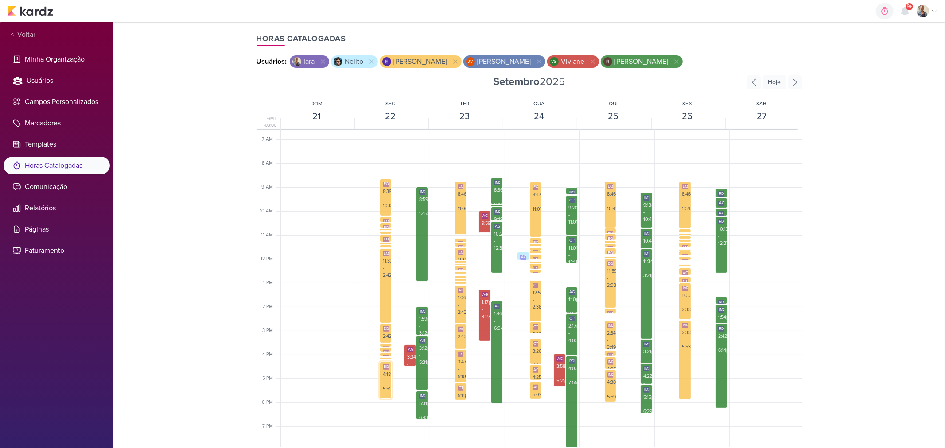
click at [384, 376] on div "4:18pm - 5:51pm" at bounding box center [386, 382] width 6 height 22
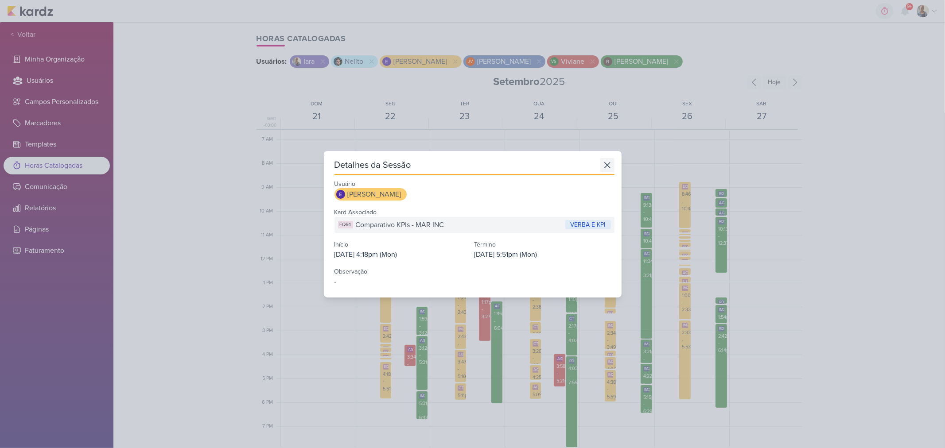
click at [607, 161] on icon at bounding box center [607, 165] width 14 height 14
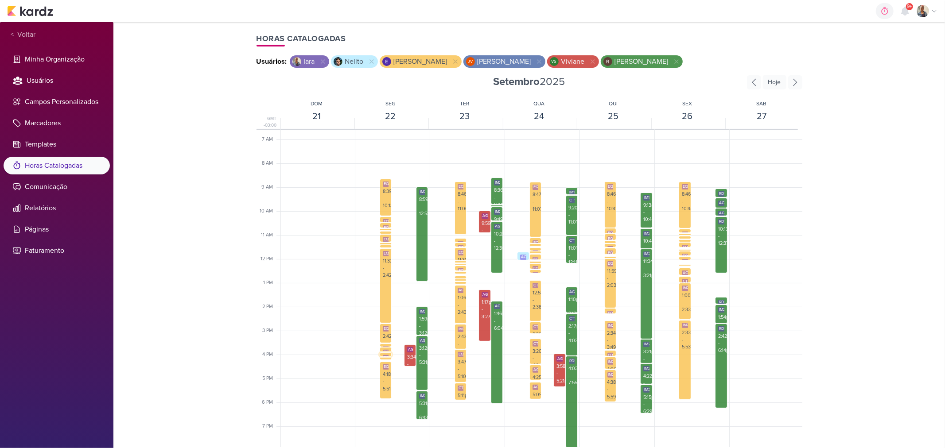
click at [384, 356] on div "EQ12" at bounding box center [388, 357] width 11 height 5
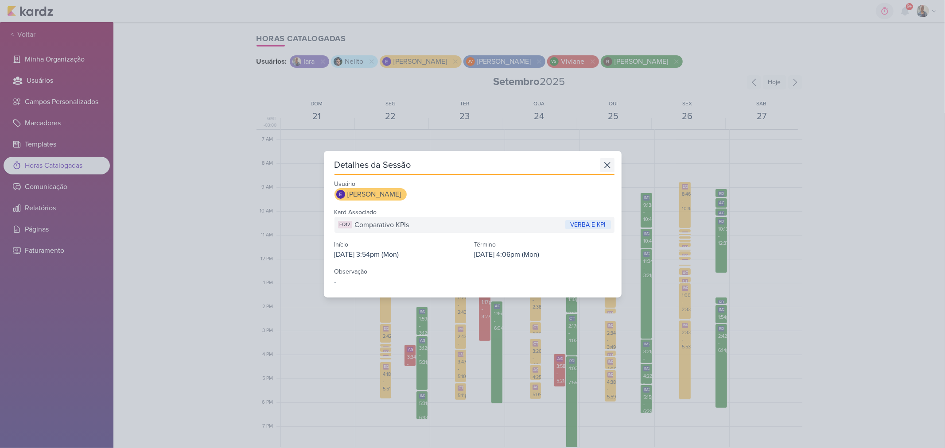
click at [605, 166] on icon at bounding box center [607, 165] width 5 height 5
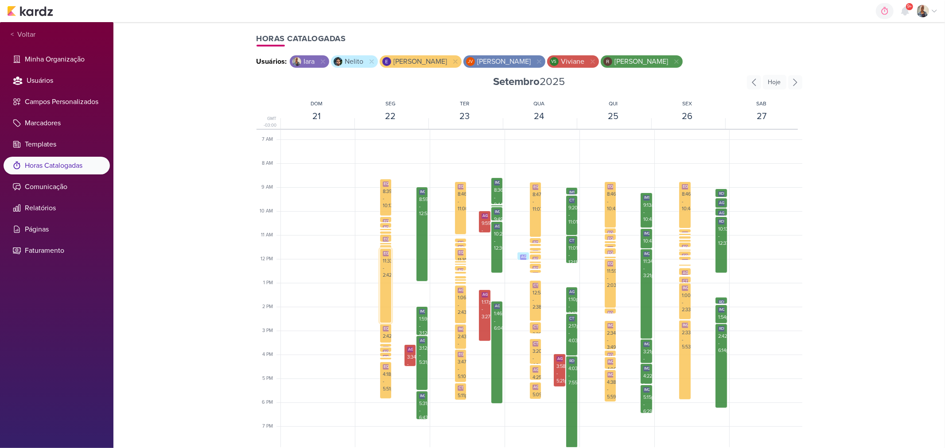
click at [383, 306] on div "EQ5 Comparativo KPIs 11:33am - 2:42pm" at bounding box center [386, 286] width 12 height 75
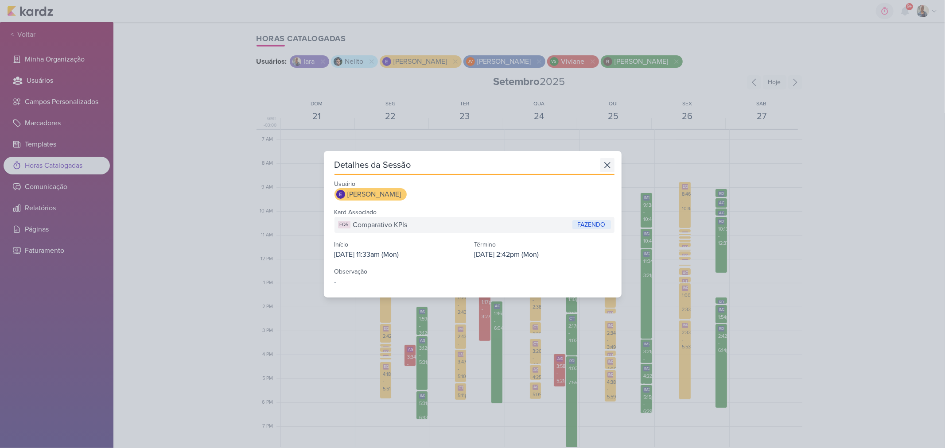
click at [605, 165] on icon at bounding box center [607, 165] width 14 height 14
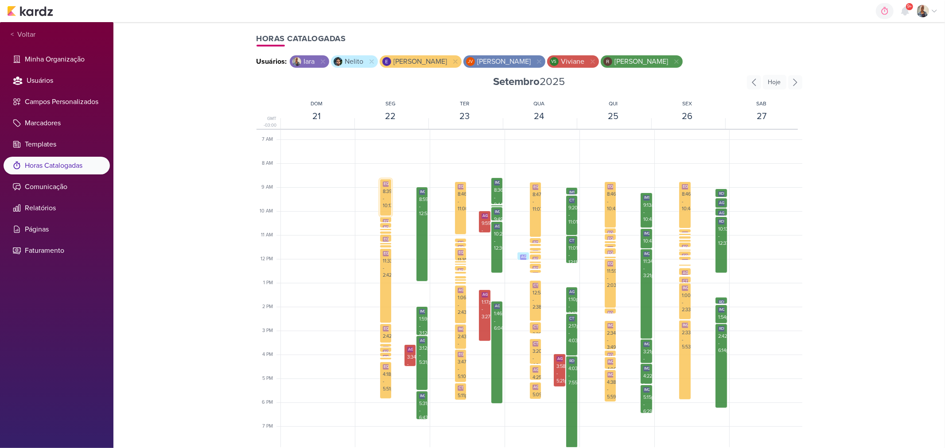
click at [386, 204] on div "8:39am - 10:13am" at bounding box center [386, 199] width 6 height 22
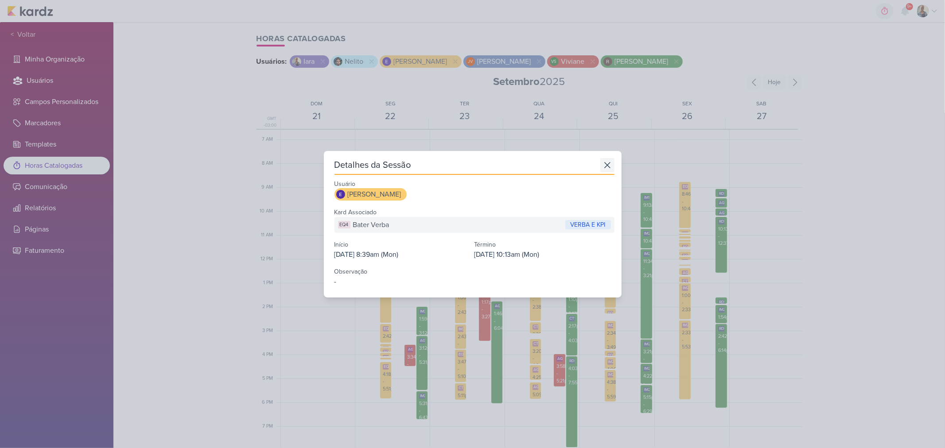
click at [603, 160] on icon at bounding box center [607, 165] width 14 height 14
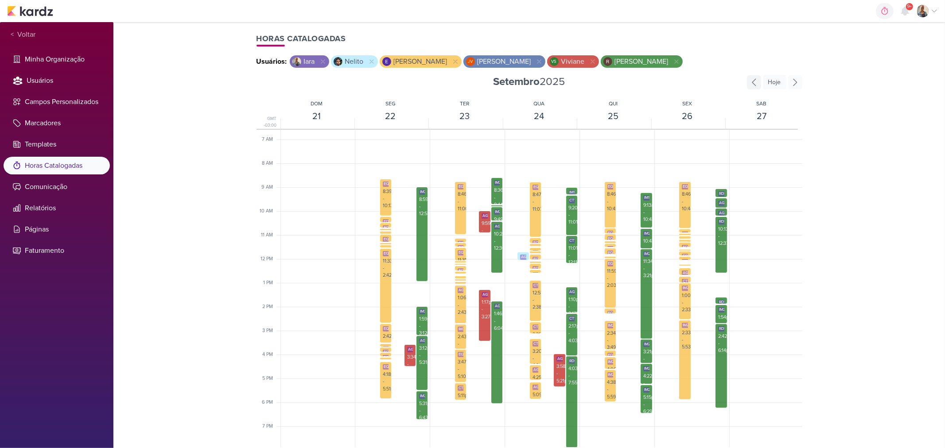
click at [751, 82] on icon at bounding box center [754, 82] width 14 height 14
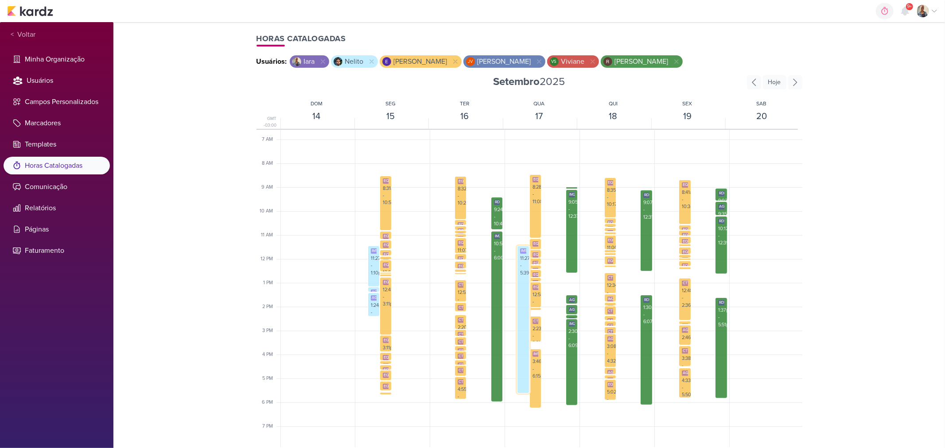
click at [521, 327] on div "IM192 Comentários Apresentação_7708291_MPD_REPORT_MENSAL_AGOSTO 11:27am - 5:39pm" at bounding box center [523, 320] width 12 height 148
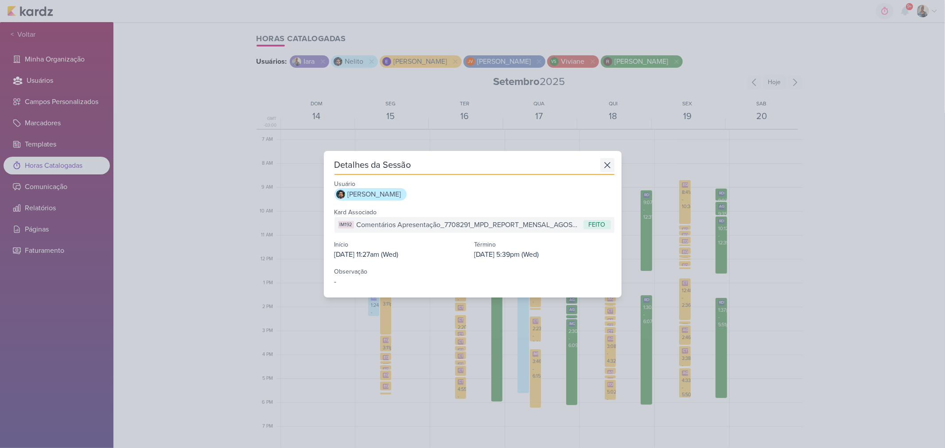
click at [600, 162] on icon at bounding box center [607, 165] width 14 height 14
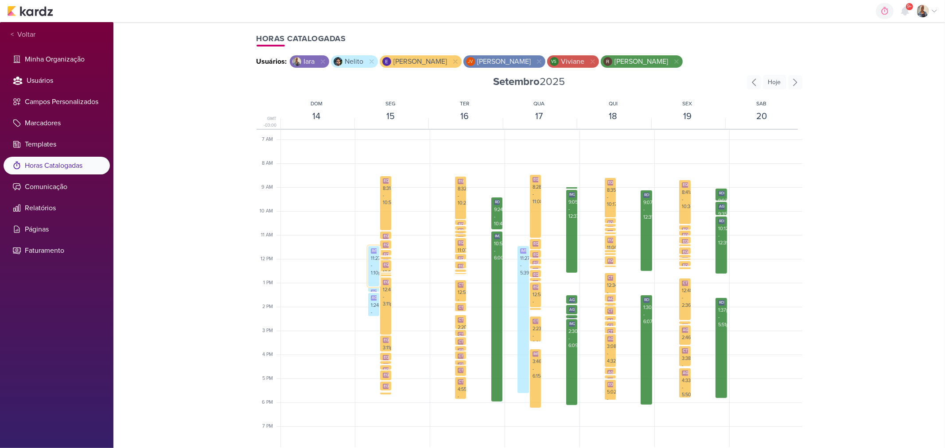
click at [378, 281] on div "IM192 Comentários Apresentação_7708291_MPD_REPORT_MENSAL_AGOSTO 11:27am - 1:10pm" at bounding box center [374, 266] width 12 height 41
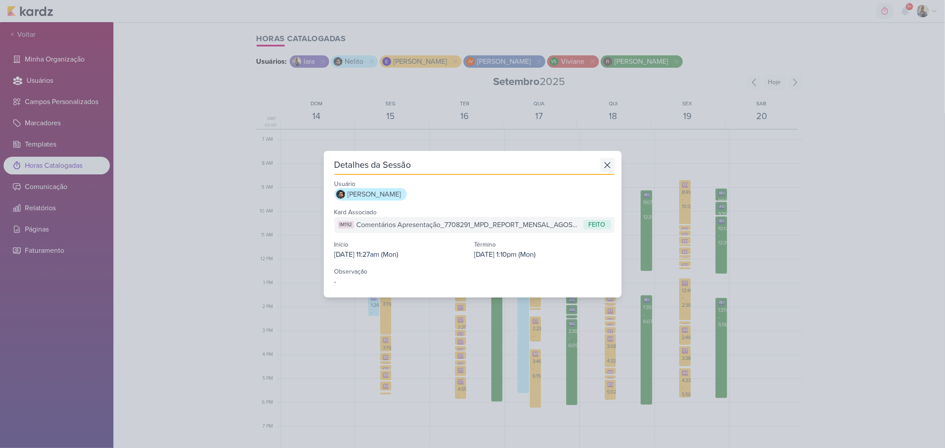
click at [600, 164] on icon at bounding box center [607, 165] width 14 height 14
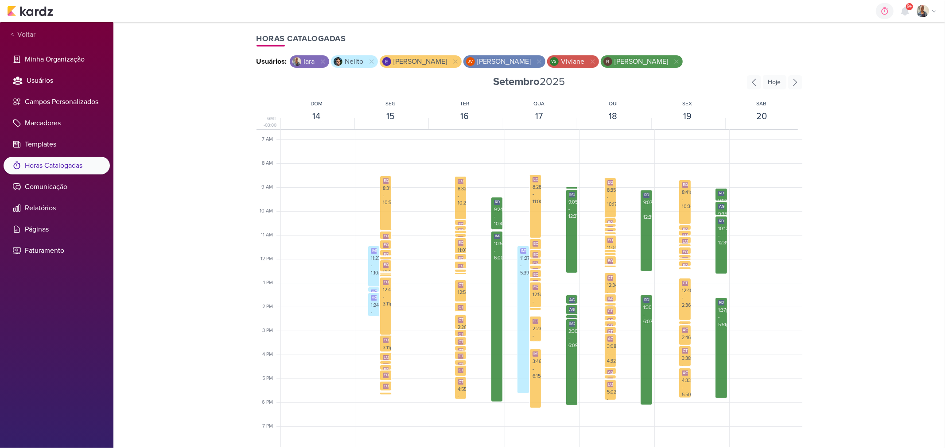
click at [730, 315] on div at bounding box center [736, 259] width 12 height 574
click at [721, 316] on div "1:37pm - 5:51pm" at bounding box center [721, 318] width 6 height 22
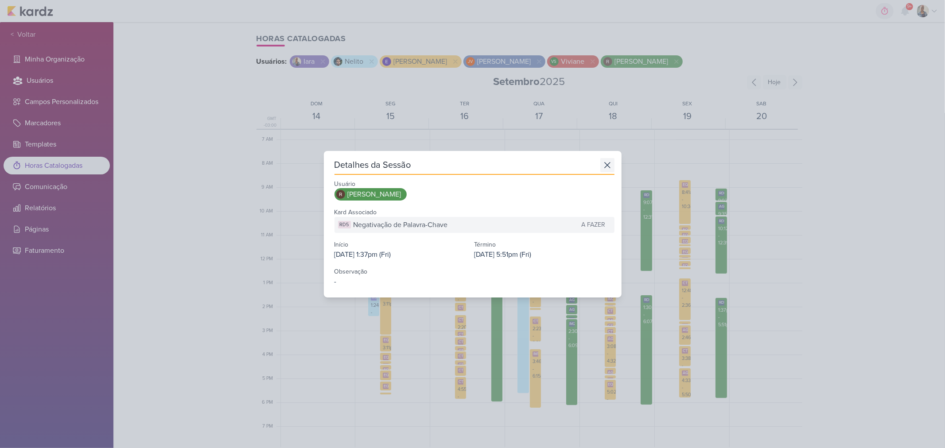
click at [608, 167] on icon at bounding box center [607, 165] width 14 height 14
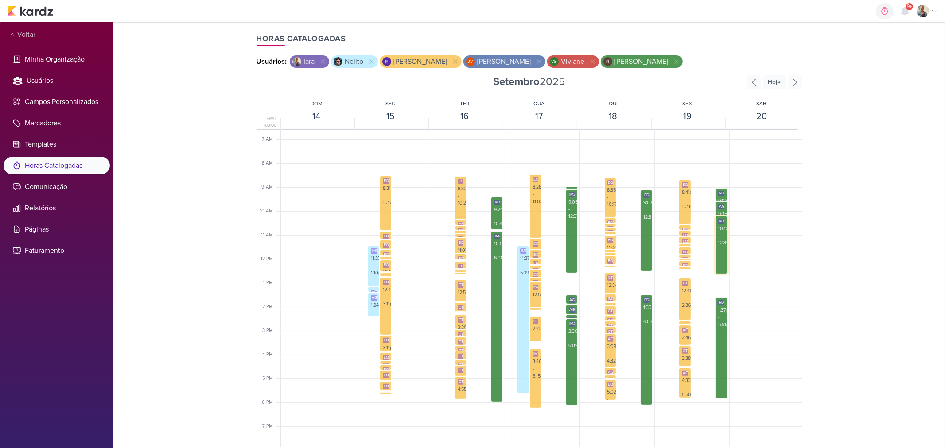
click at [716, 241] on div "RD5 Negativação de Palavra-Chave 10:12am - 12:39pm" at bounding box center [721, 232] width 11 height 31
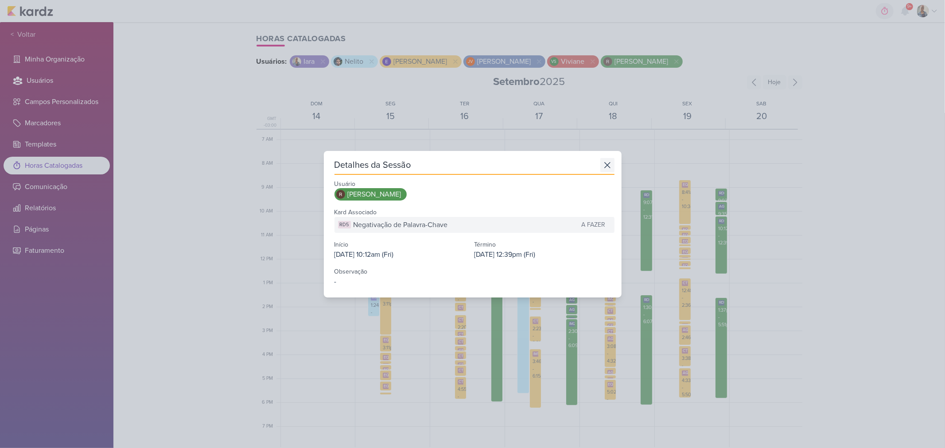
click at [605, 167] on icon at bounding box center [607, 165] width 5 height 5
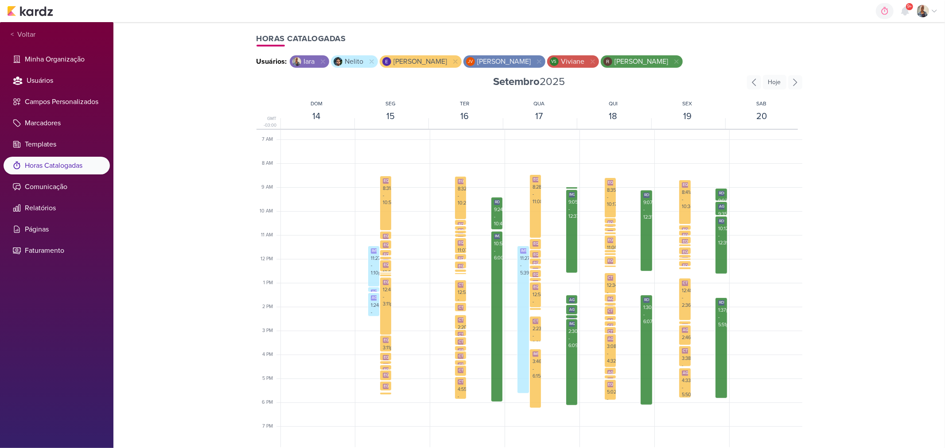
click at [730, 207] on div at bounding box center [736, 259] width 12 height 574
click at [718, 206] on div "AG824" at bounding box center [725, 206] width 14 height 5
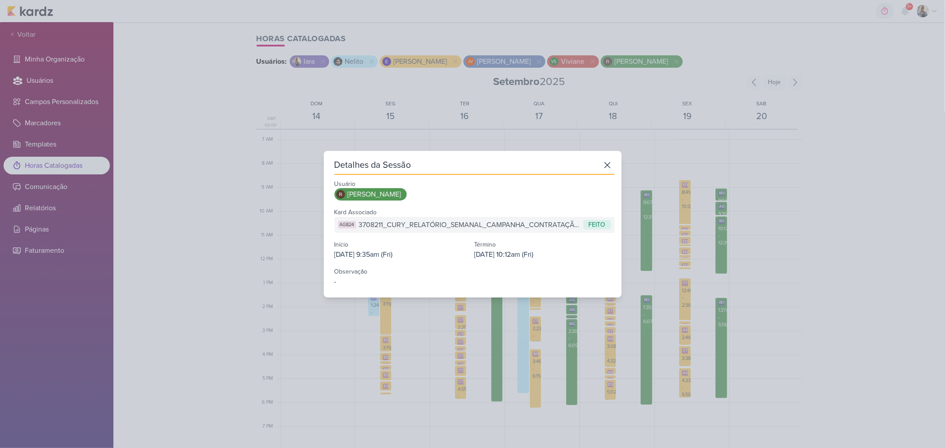
click at [614, 169] on div "Detalhes da Sessão Usuário Rafael Dornelles Kard Associado AG824 3708211_CURY_R…" at bounding box center [473, 224] width 298 height 147
click at [604, 164] on icon at bounding box center [607, 165] width 14 height 14
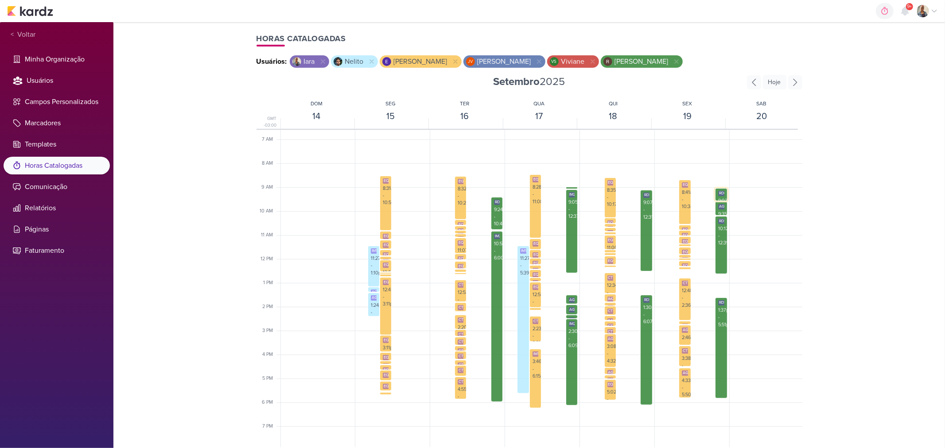
click at [720, 198] on div "9:02am - 9:35am" at bounding box center [721, 209] width 6 height 22
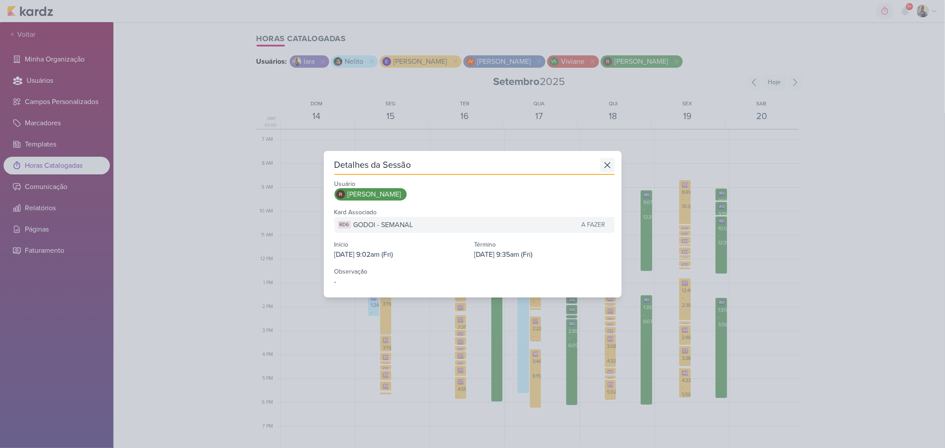
click at [600, 169] on icon at bounding box center [607, 165] width 14 height 14
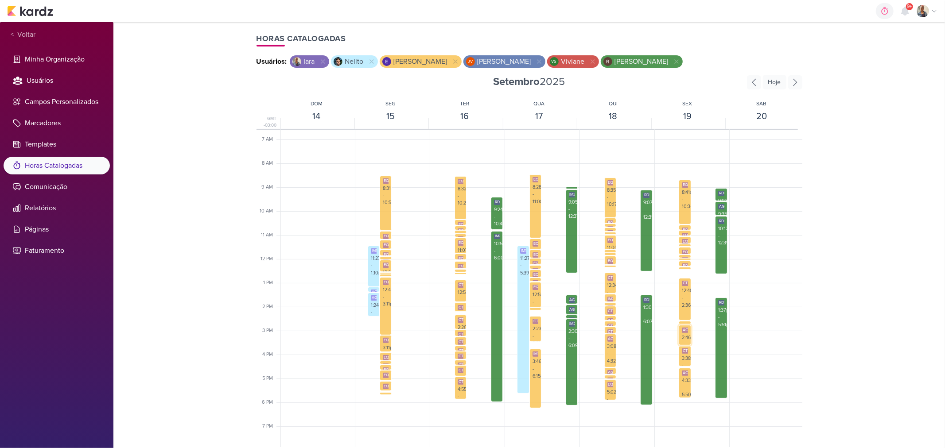
click at [687, 330] on div "AG818 2709194_GODOI_SUBIR_CONTEUDO_SOCIAL_EM_PERFORMANCE_AB 2:46pm - 3:38pm" at bounding box center [684, 341] width 11 height 31
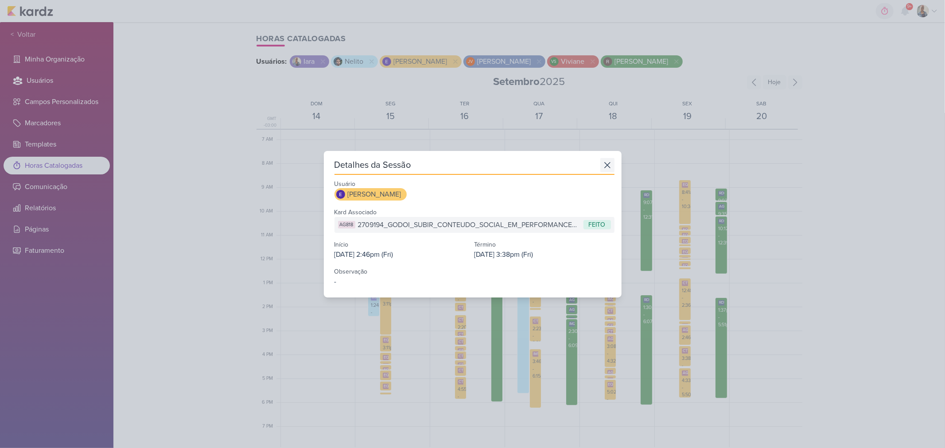
click at [601, 166] on icon at bounding box center [607, 165] width 14 height 14
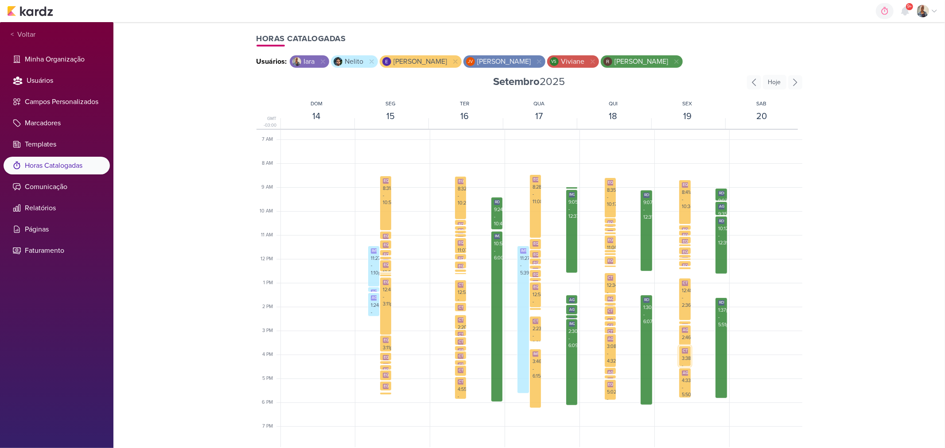
click at [687, 357] on div "3:38pm - 4:30pm" at bounding box center [685, 366] width 6 height 22
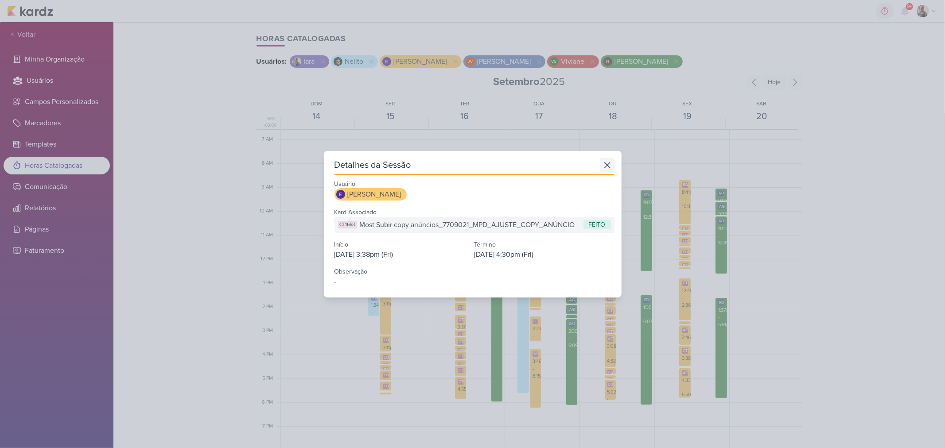
click at [607, 169] on icon at bounding box center [607, 165] width 14 height 14
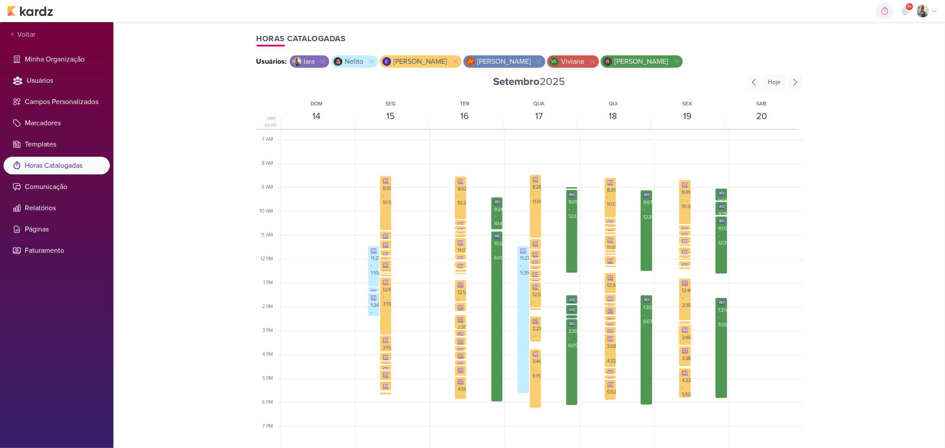
click at [684, 330] on div "AG818" at bounding box center [688, 330] width 13 height 5
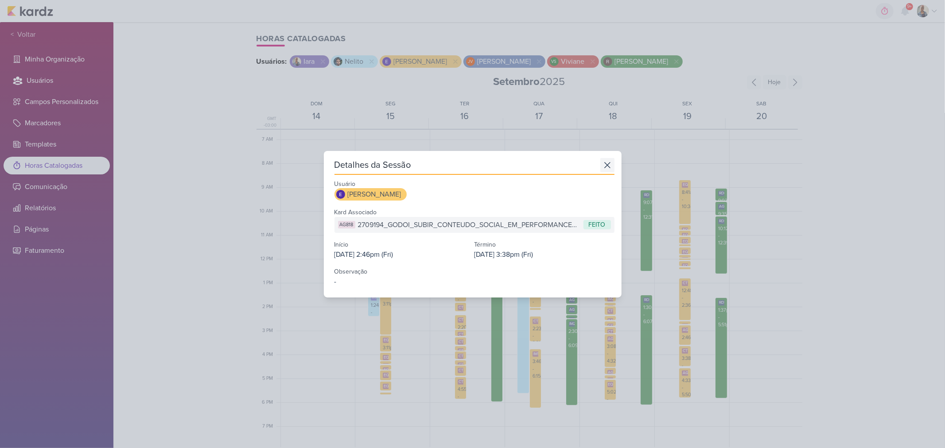
click at [604, 163] on icon at bounding box center [607, 165] width 14 height 14
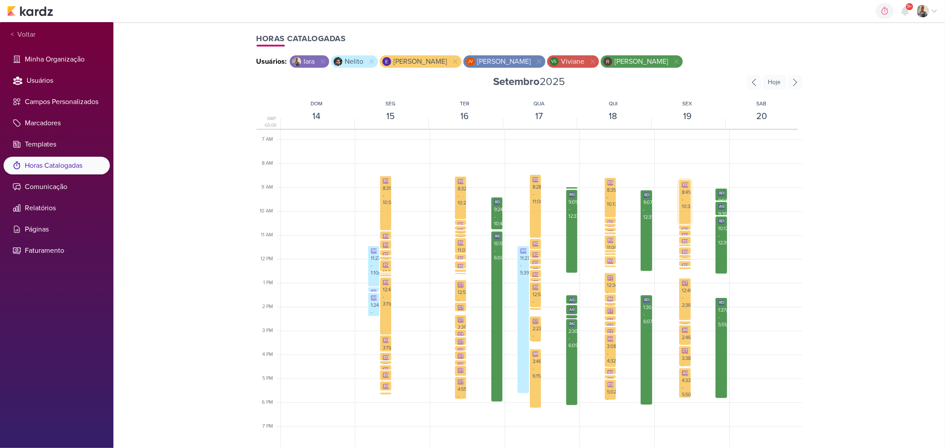
click at [682, 204] on div "8:41am - 10:34am" at bounding box center [685, 200] width 6 height 22
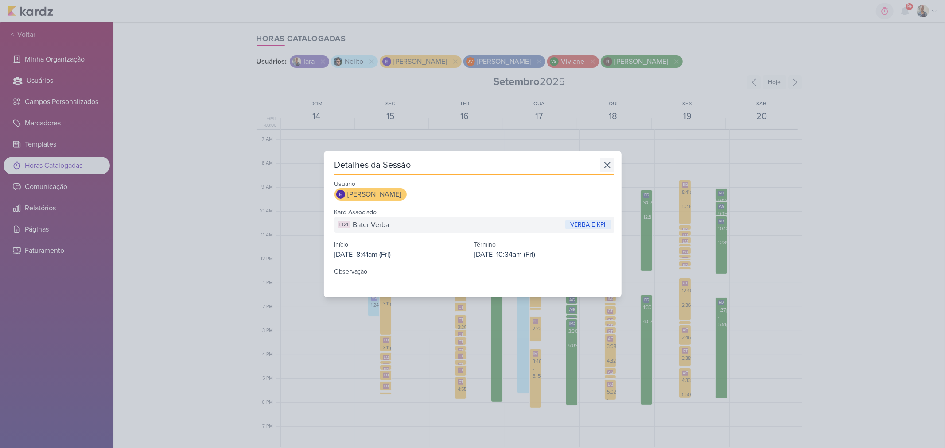
click at [605, 165] on icon at bounding box center [607, 165] width 5 height 5
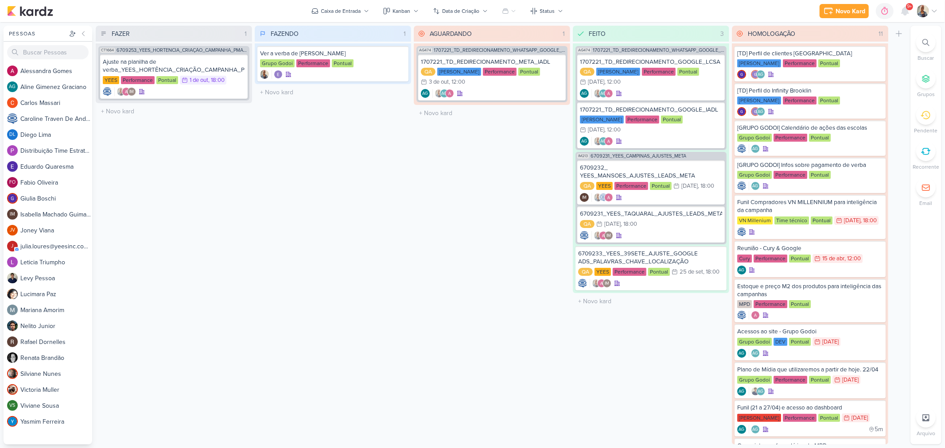
click at [926, 47] on div at bounding box center [925, 42] width 19 height 19
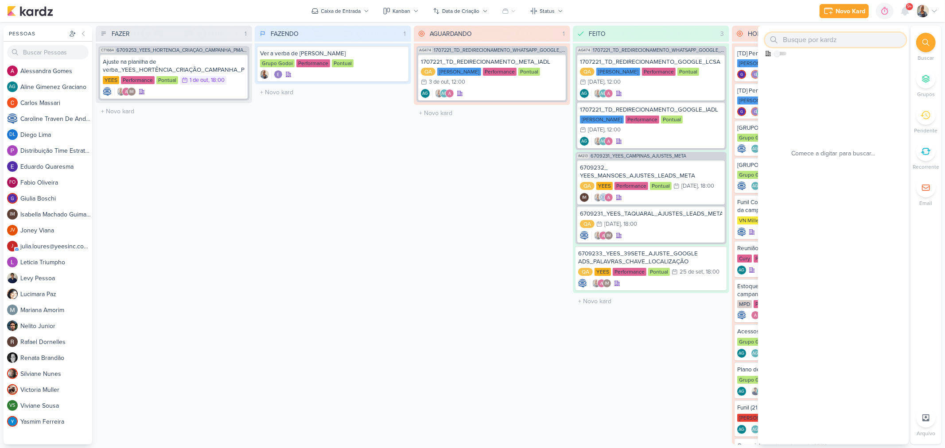
paste input "3709021"
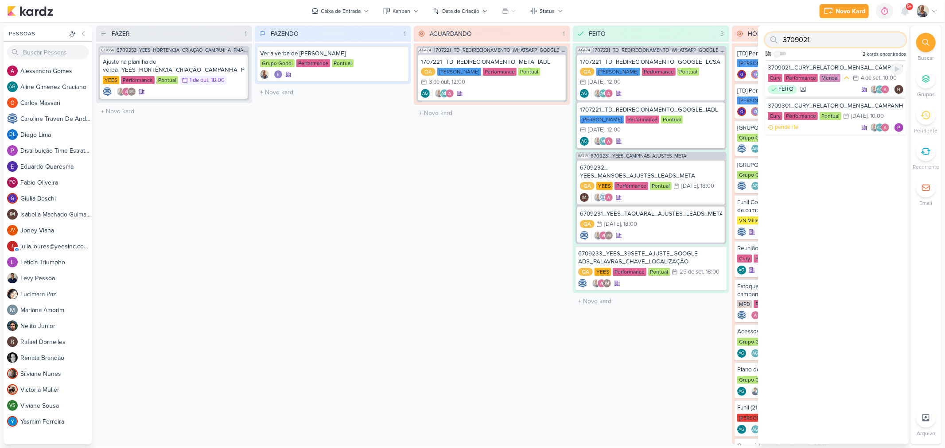
type input "3709021"
click at [847, 64] on div "3709021_CURY_RELATORIO_MENSAL_CAMPANHA_CONTRATAÇÃO_RJ" at bounding box center [836, 68] width 136 height 8
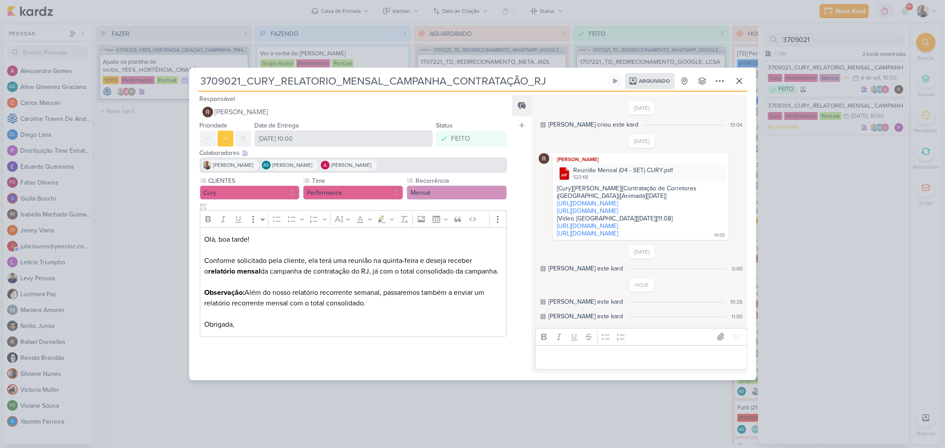
drag, startPoint x: 292, startPoint y: 281, endPoint x: 432, endPoint y: 294, distance: 139.7
click at [432, 294] on p "Observação: Além do nosso relatório recorrente semanal, passaremos também a env…" at bounding box center [353, 304] width 298 height 32
click at [401, 298] on p "Observação: Além do nosso relatório recorrente semanal, passaremos também a env…" at bounding box center [353, 304] width 298 height 32
click at [592, 273] on div "Rafael arquivou este kard" at bounding box center [586, 268] width 74 height 9
click at [587, 307] on div "Aline desarquivou este kard" at bounding box center [586, 301] width 74 height 9
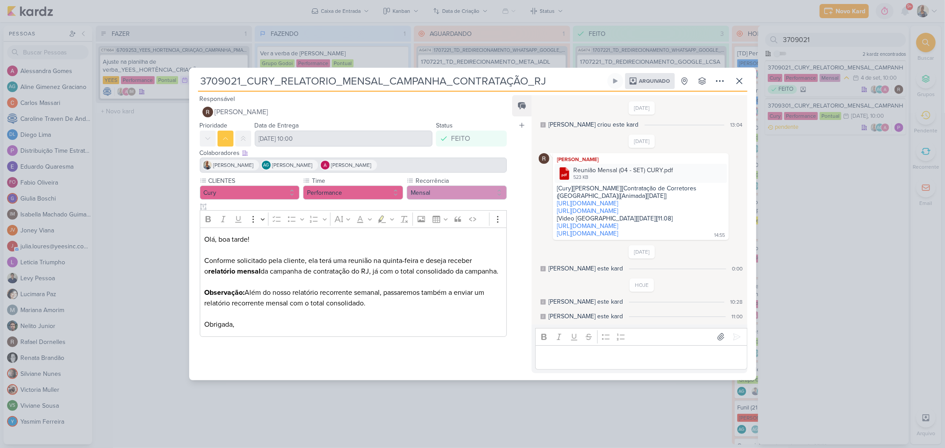
click at [595, 320] on div "HOJE Aline desarquivou este kard 10:28 Rafael arquivou este kard 11:00" at bounding box center [642, 300] width 206 height 43
click at [600, 321] on div "Rafael arquivou este kard" at bounding box center [586, 316] width 74 height 9
click at [623, 166] on div "Reunião Mensal (04 - SET) CURY.pdf" at bounding box center [623, 170] width 100 height 9
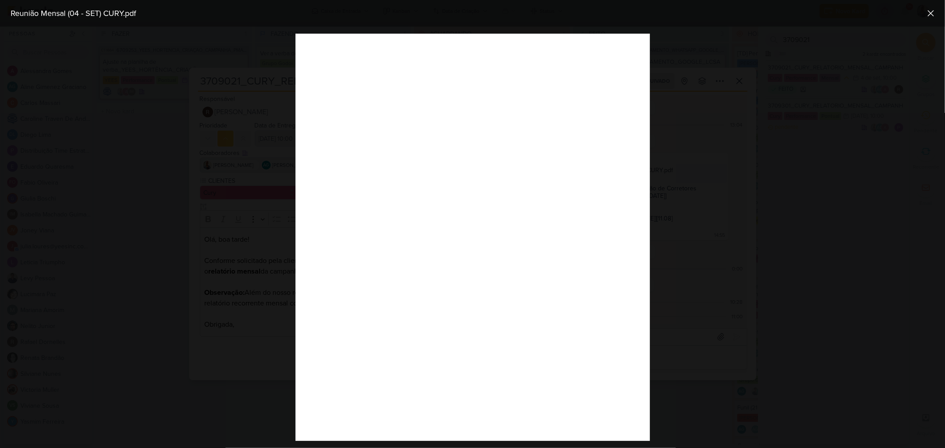
click at [670, 80] on div at bounding box center [472, 238] width 945 height 422
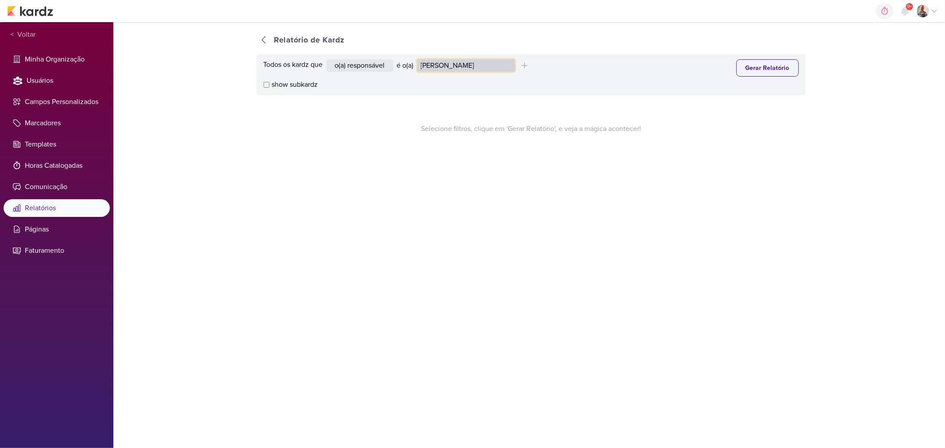
click at [436, 61] on select "[PERSON_NAME] [PERSON_NAME] Distribuição Time Estratégico [PERSON_NAME] [PERSON…" at bounding box center [465, 65] width 97 height 12
select select "4217"
click at [419, 59] on select "[PERSON_NAME] [PERSON_NAME] Distribuição Time Estratégico [PERSON_NAME] [PERSON…" at bounding box center [465, 65] width 97 height 12
click at [757, 74] on button "Gerar Relatório" at bounding box center [767, 67] width 62 height 17
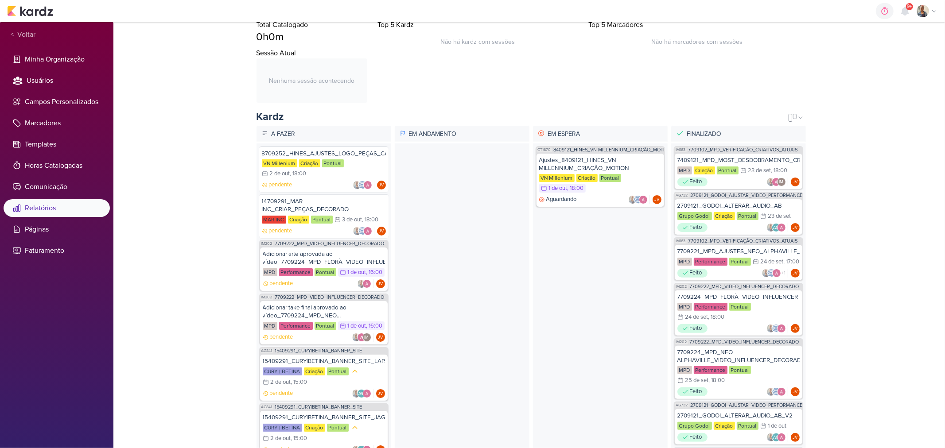
scroll to position [98, 0]
click at [788, 121] on icon at bounding box center [792, 118] width 9 height 9
click at [779, 144] on div "Calendário" at bounding box center [786, 148] width 40 height 15
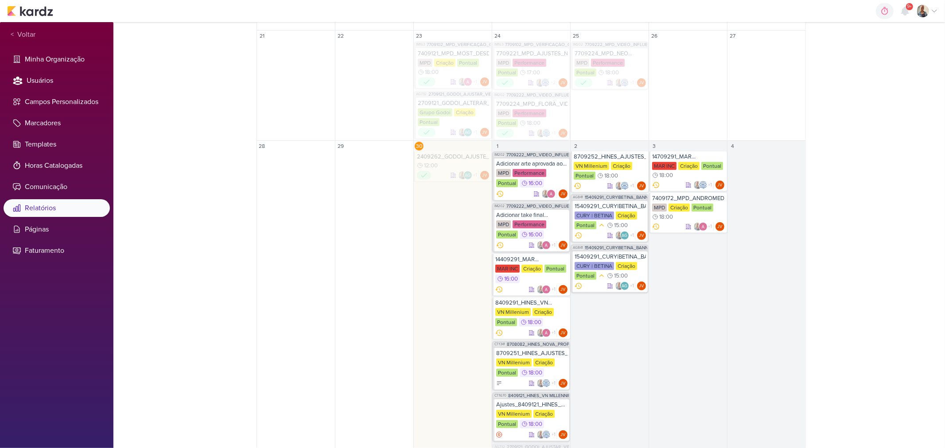
scroll to position [419, 0]
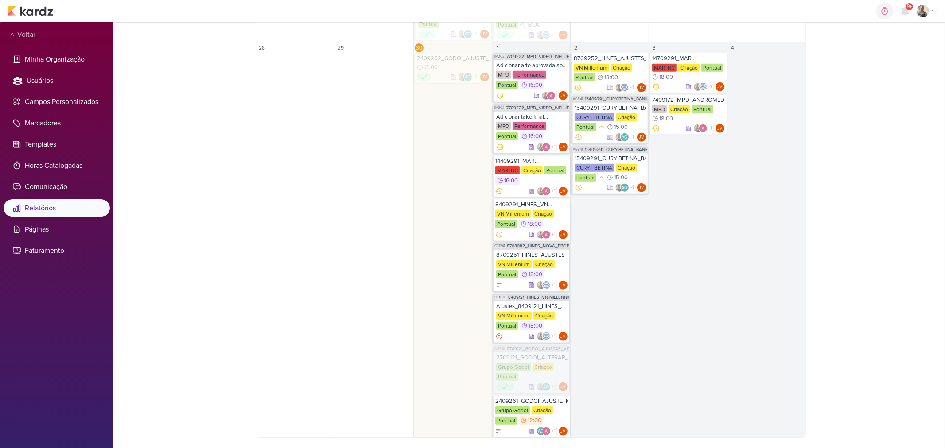
click at [516, 206] on div "8409291_HINES_VN MILLENNIUM_ALTERAÇÃO_LOGO_CRIATIVOS ATIVOS_ESTÁTICO" at bounding box center [531, 204] width 72 height 7
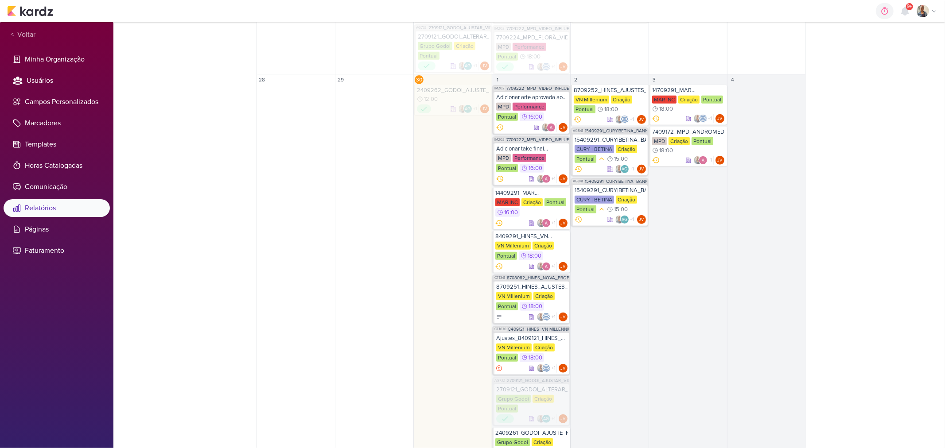
scroll to position [370, 0]
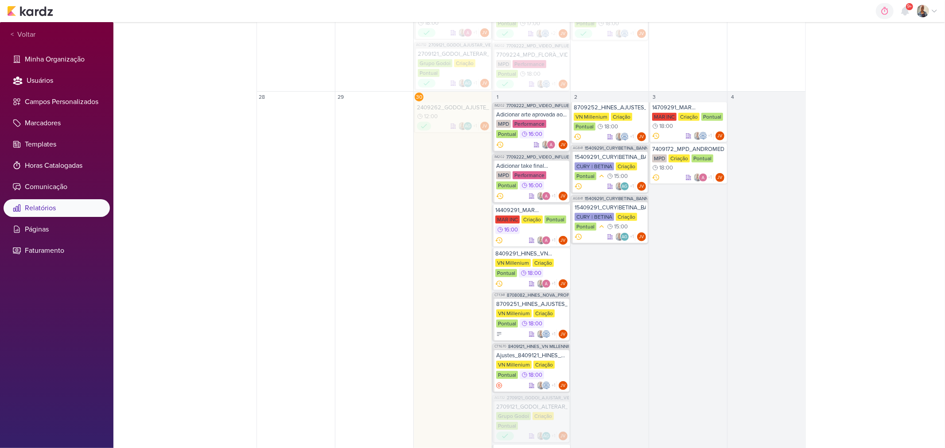
click at [526, 115] on div "Adicionar arte aprovada ao vídeo_7709224_MPD_FLORÀ_VIDEO_INFLUENCER_DECORADO" at bounding box center [531, 114] width 71 height 7
click at [522, 167] on div "Adicionar take final aprovado ao vídeo_7709224_MPD_NEO ALPHAVILLE_VIDEO_INFLUEN…" at bounding box center [531, 166] width 71 height 7
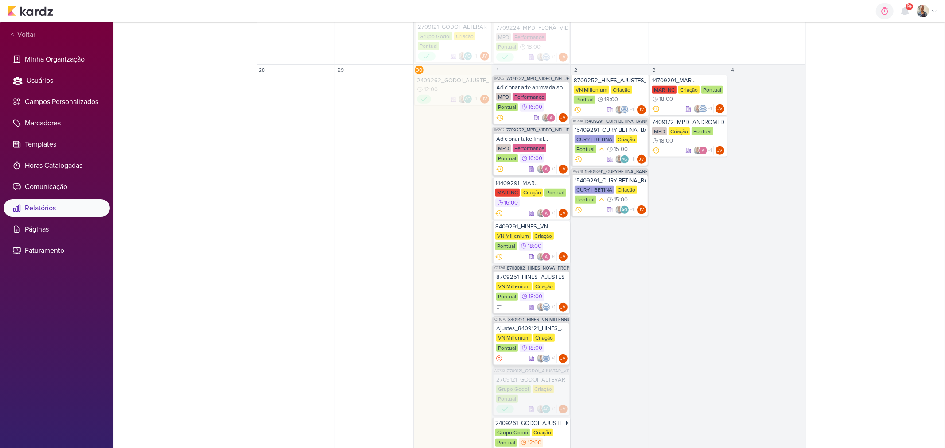
scroll to position [419, 0]
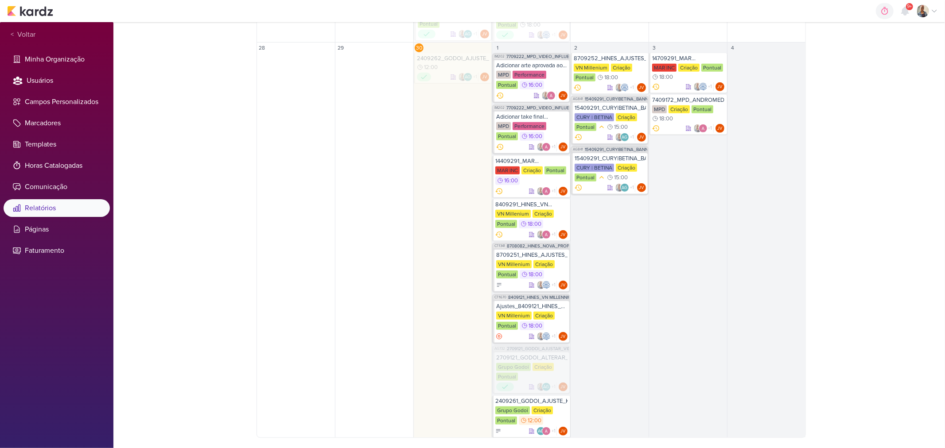
click at [612, 107] on div "15409291_CURY|BETINA_BANNER_SITE_LAPA" at bounding box center [610, 108] width 71 height 7
click at [616, 157] on div "15409291_CURY|BETINA_BANNER_SITE_JAGUARE" at bounding box center [610, 158] width 71 height 7
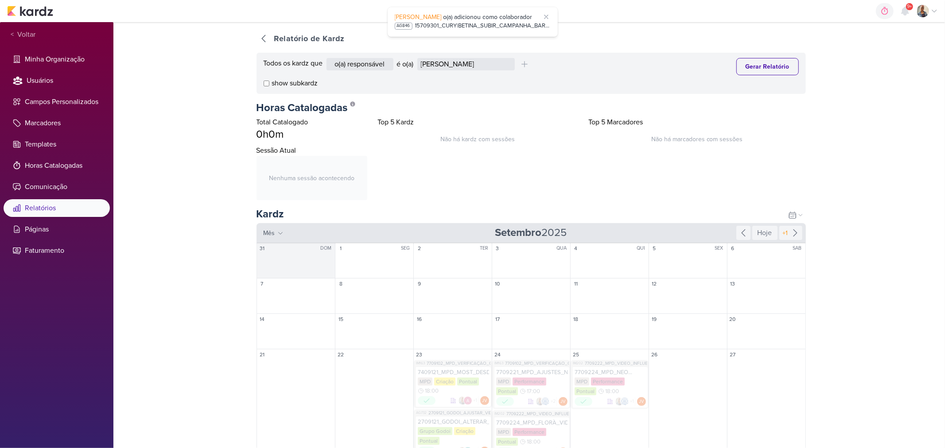
scroll to position [0, 0]
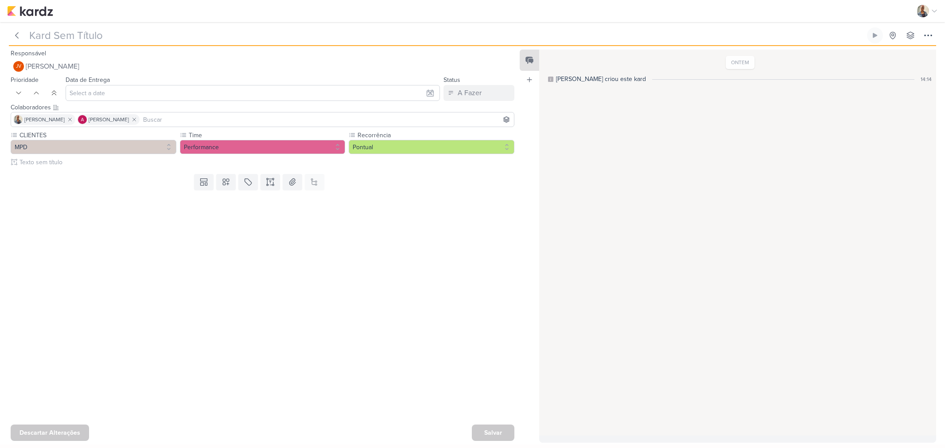
type input "Adicionar arte aprovada ao vídeo_7709224_MPD_FLORÀ_VIDEO_INFLUENCER_DECORADO"
type input "1 de outubro de 2025 às 16:00"
type input "Adicionar take final aprovado ao vídeo_7709224_MPD_NEO ALPHAVILLE_VIDEO_INFLUEN…"
type input "1 de outubro de 2025 às 16:00"
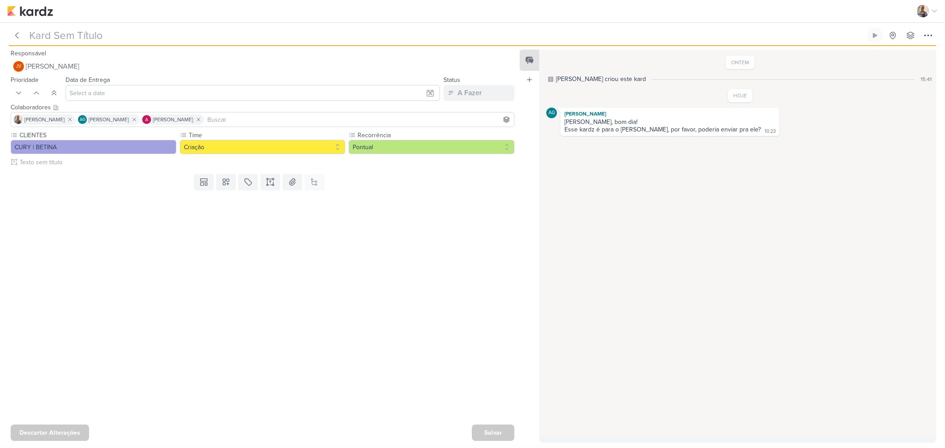
type input "15409291_CURY|BETINA_BANNER_SITE_LAPA"
type input "2 de outubro de 2025 às 15:00"
type input "15409291_CURY|BETINA_BANNER_SITE_JAGUARE"
type input "2 de outubro de 2025 às 15:00"
